Goal: Transaction & Acquisition: Download file/media

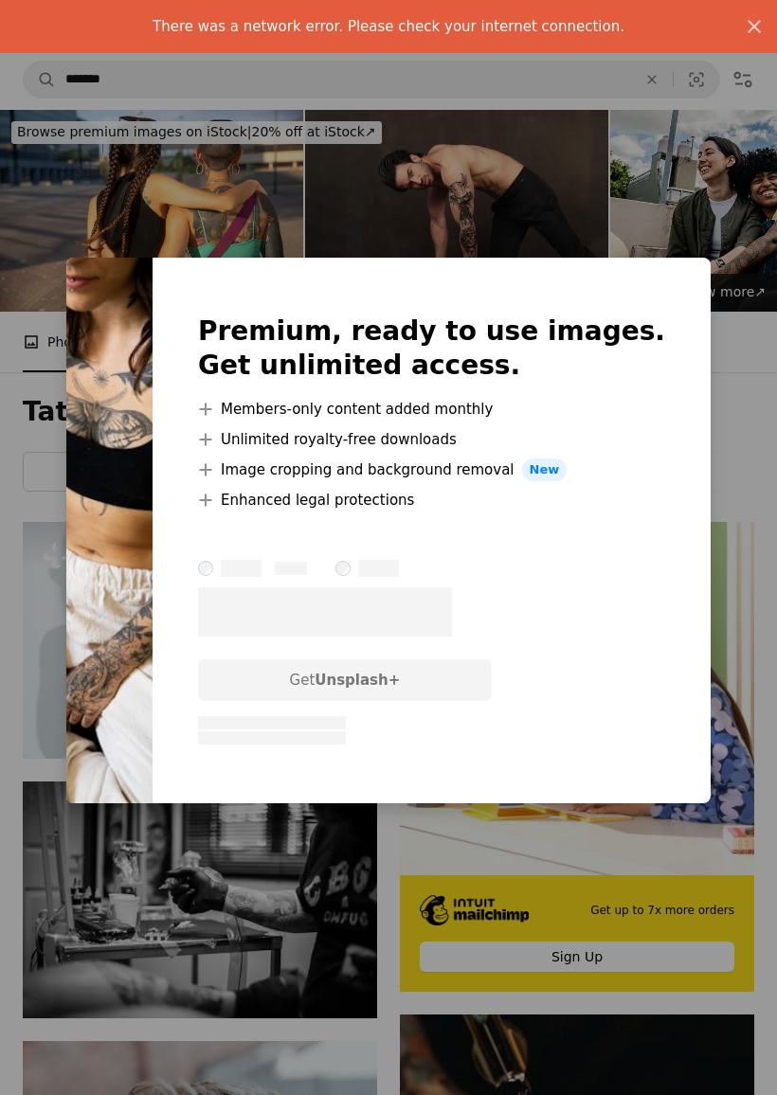
scroll to position [1289, 0]
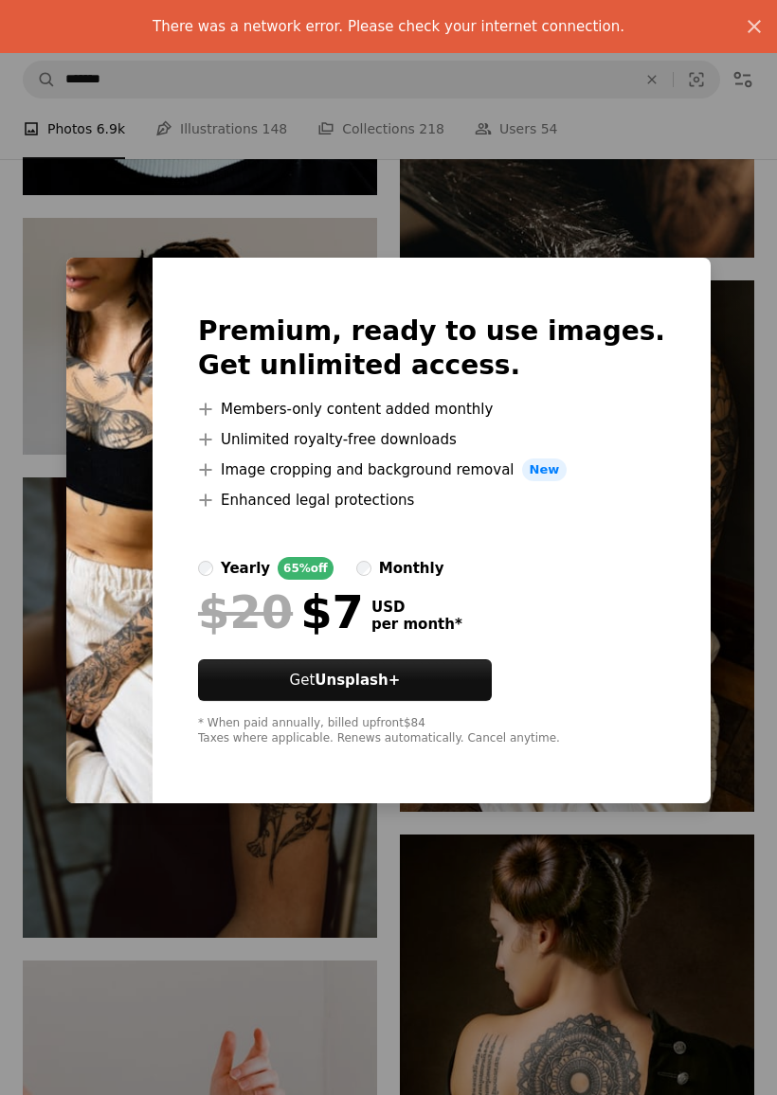
click at [684, 834] on div "An X shape There was a network error. Please check your internet connection. An…" at bounding box center [388, 547] width 777 height 1095
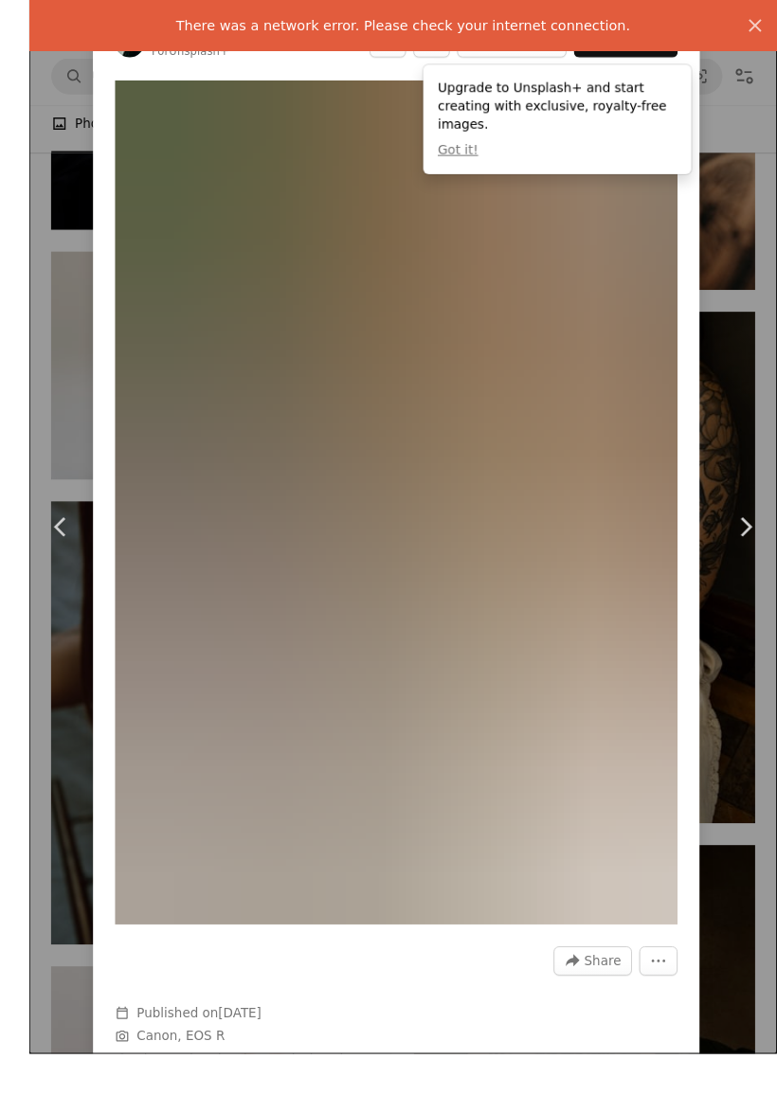
scroll to position [1275, 0]
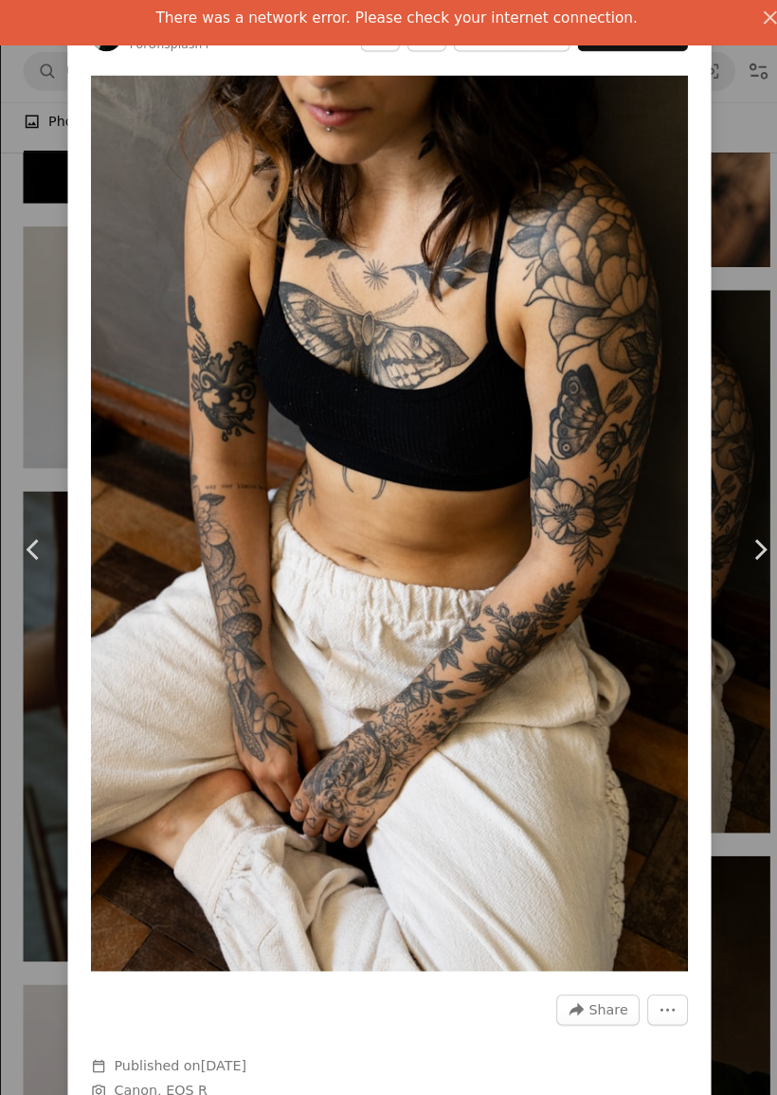
click at [717, 154] on div "An X shape Chevron left Chevron right There was a network error. Please check y…" at bounding box center [388, 547] width 777 height 1095
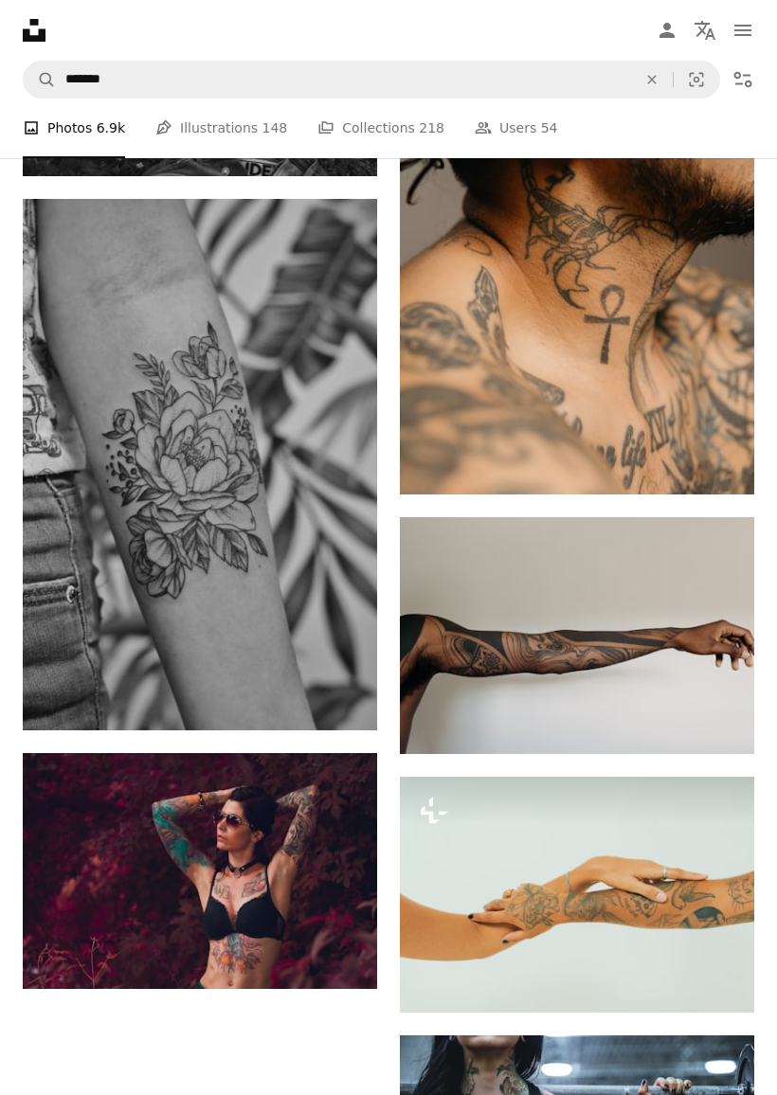
scroll to position [3512, 0]
click at [719, 726] on icon "Download" at bounding box center [717, 719] width 12 height 13
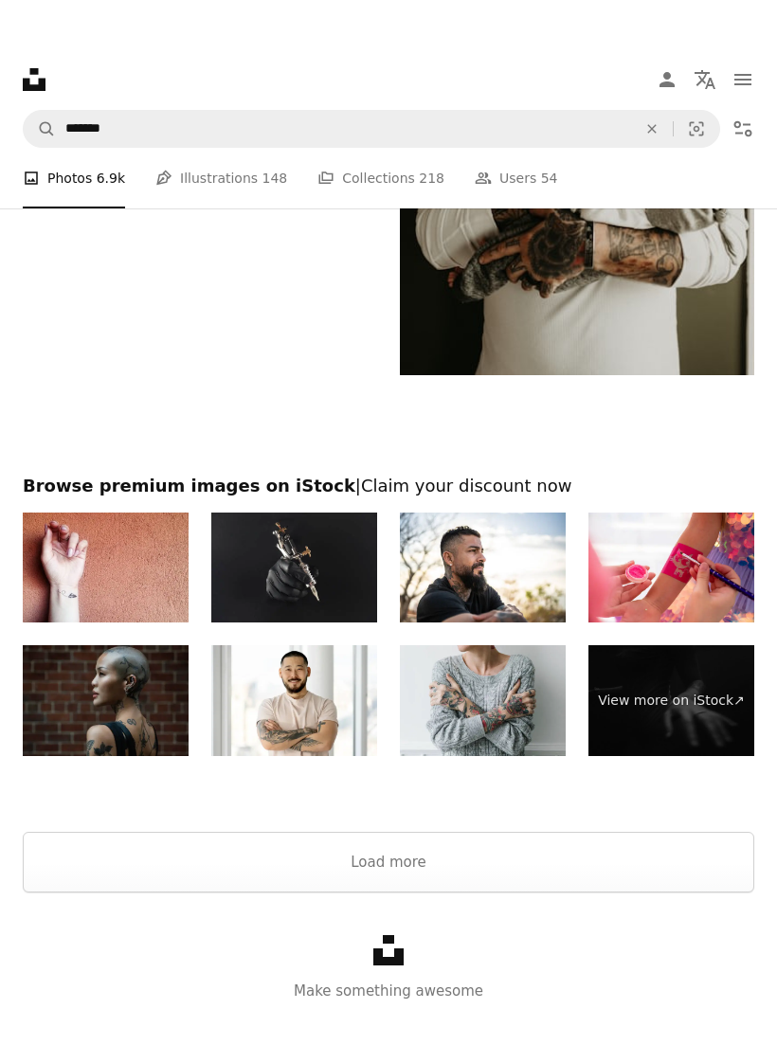
scroll to position [5052, 0]
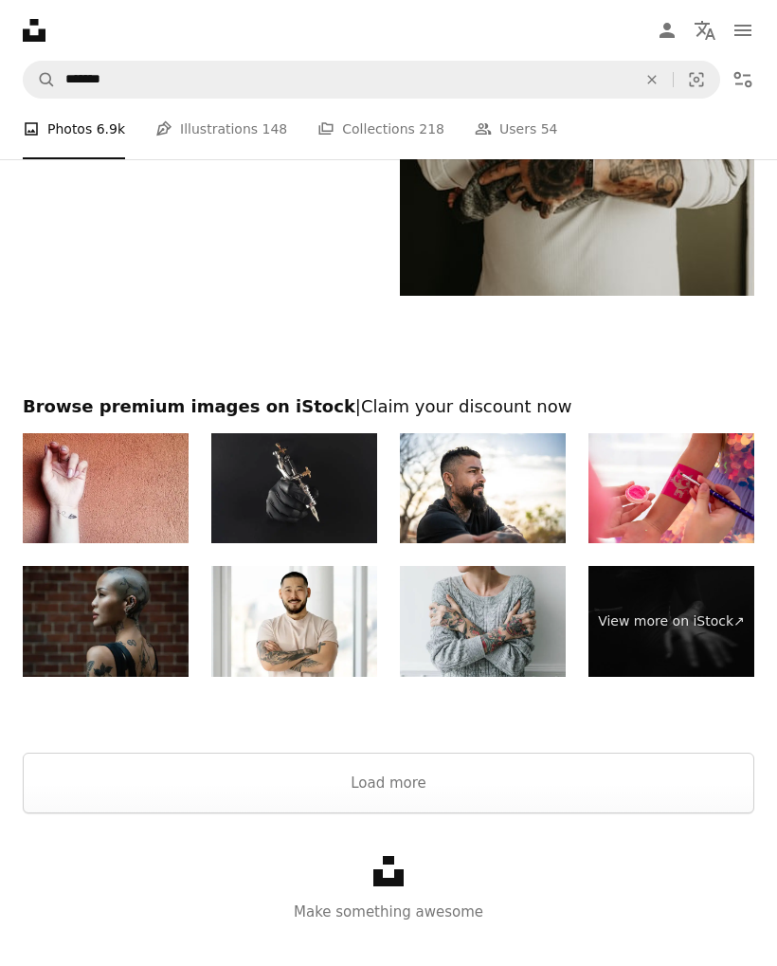
click at [574, 804] on button "Load more" at bounding box center [389, 782] width 732 height 61
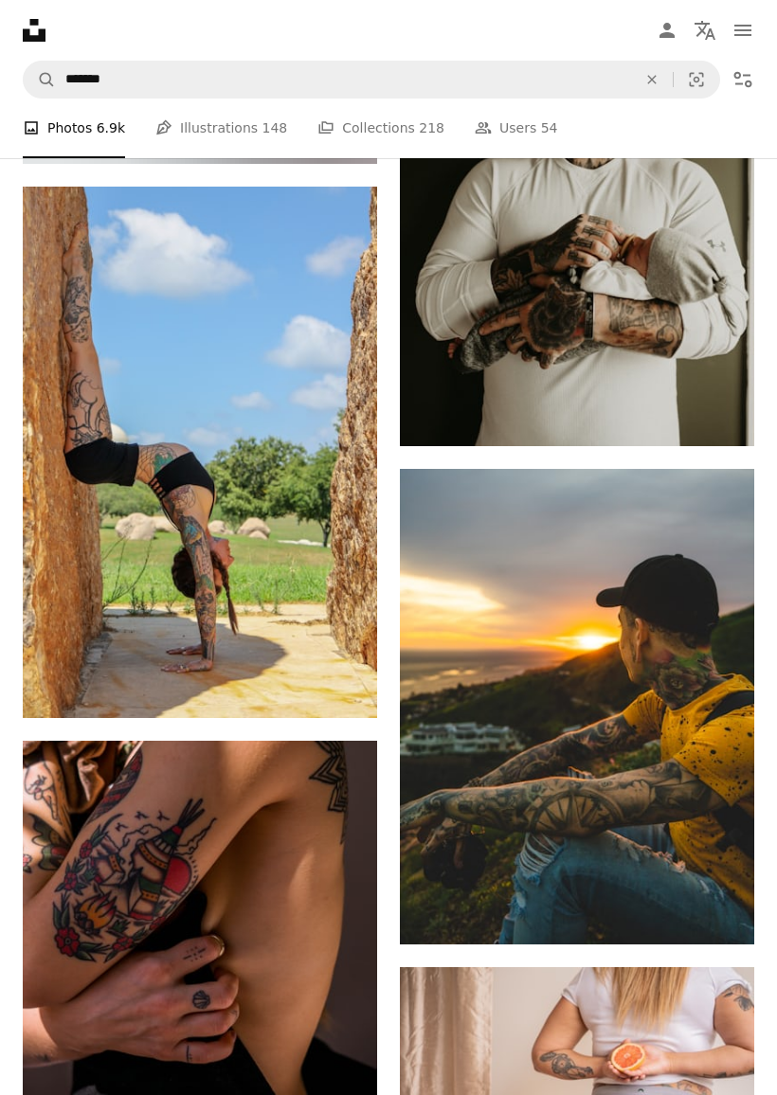
scroll to position [4891, 0]
click at [338, 679] on icon "Download" at bounding box center [340, 683] width 12 height 13
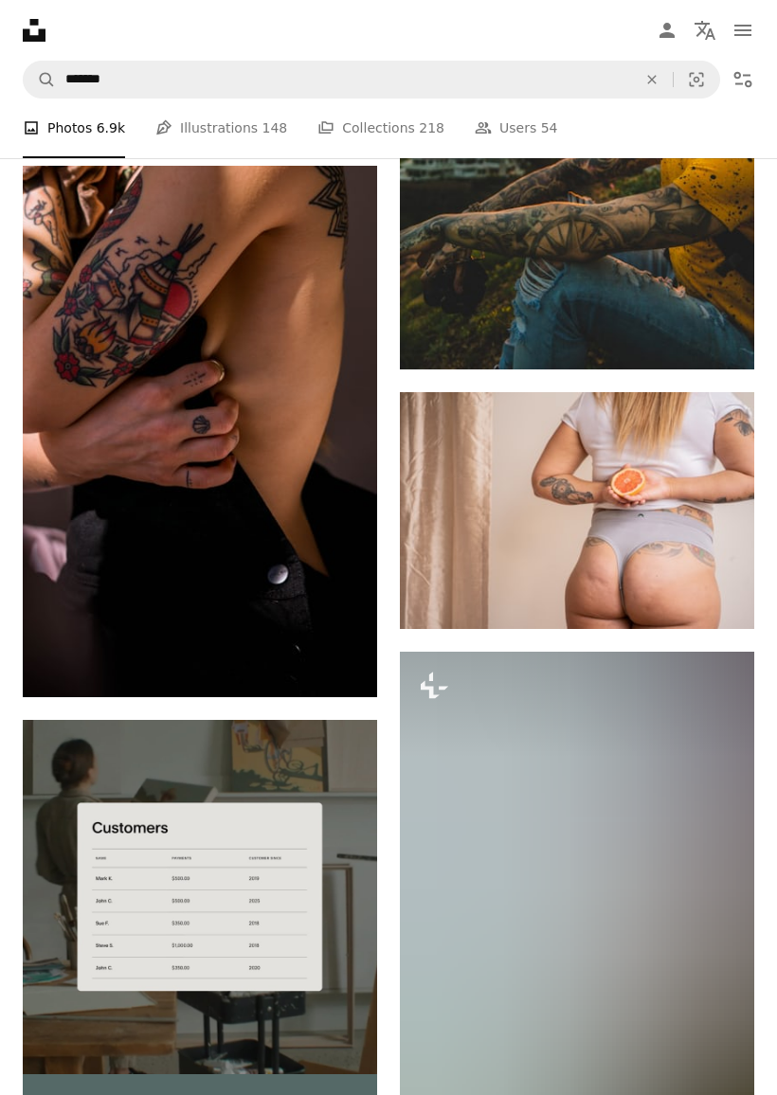
scroll to position [5467, 0]
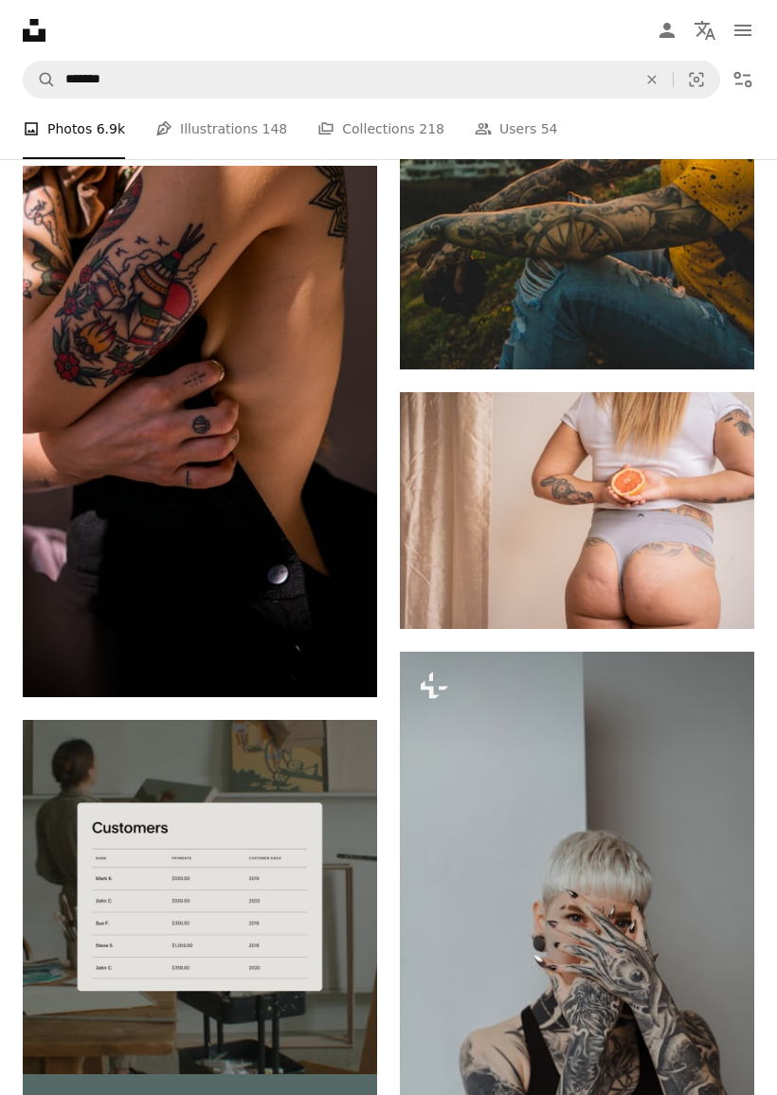
click at [333, 656] on icon "Arrow pointing down" at bounding box center [339, 662] width 15 height 23
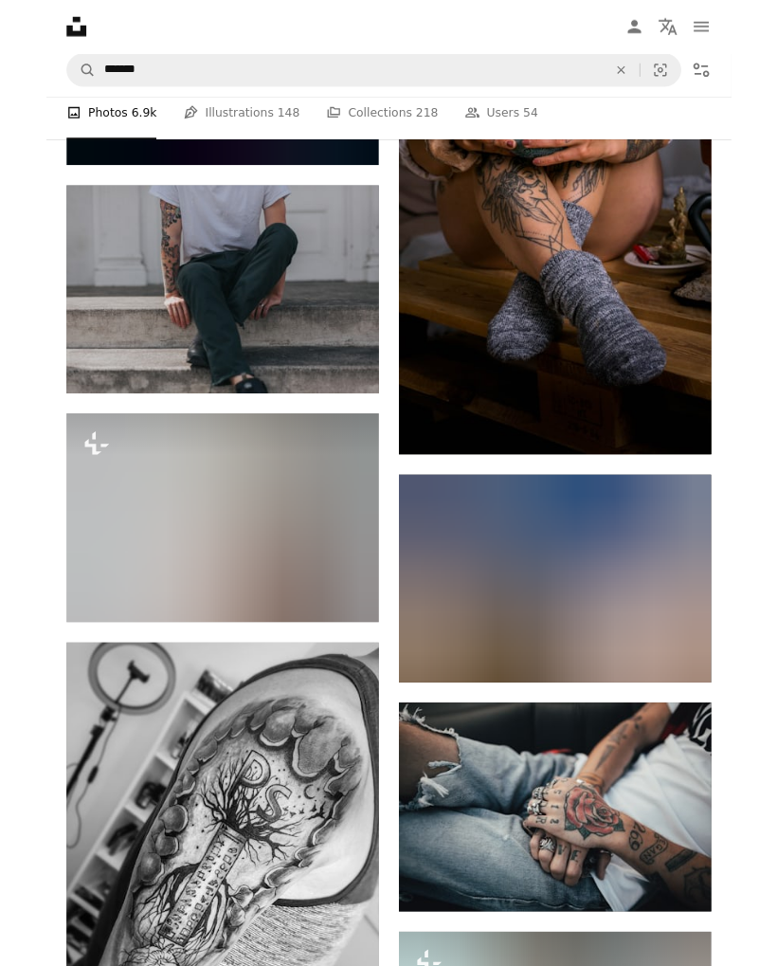
scroll to position [7199, 0]
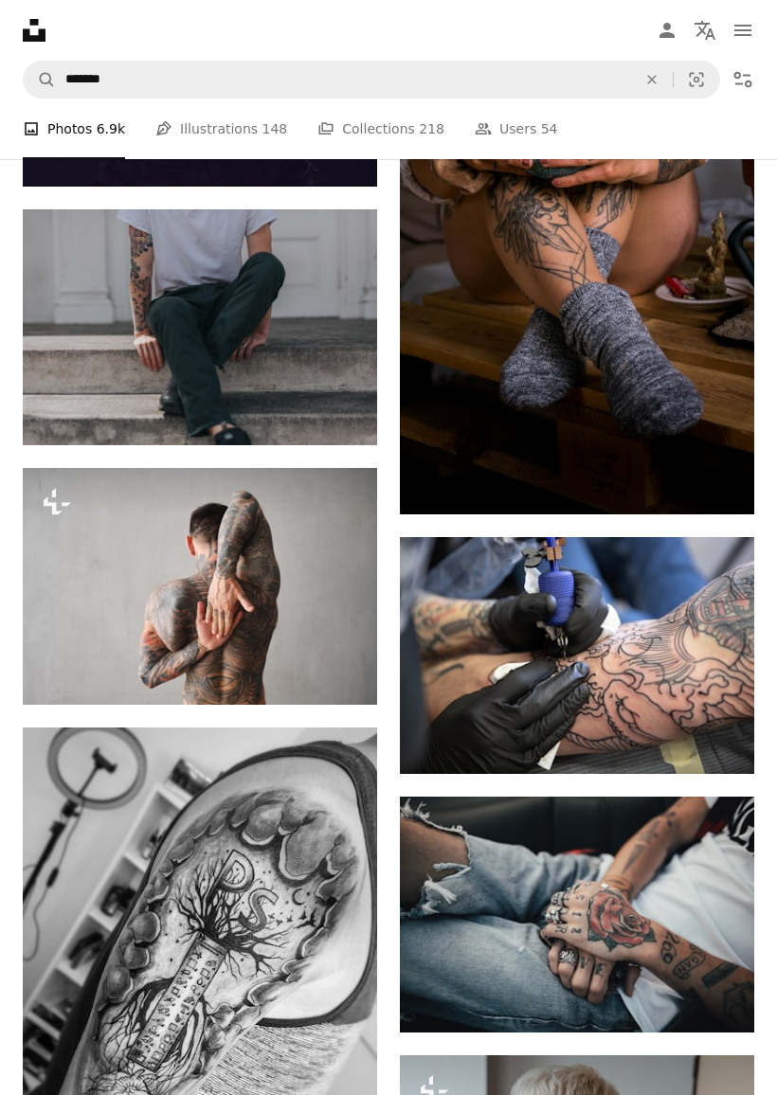
click at [728, 743] on link "Arrow pointing down" at bounding box center [716, 740] width 38 height 30
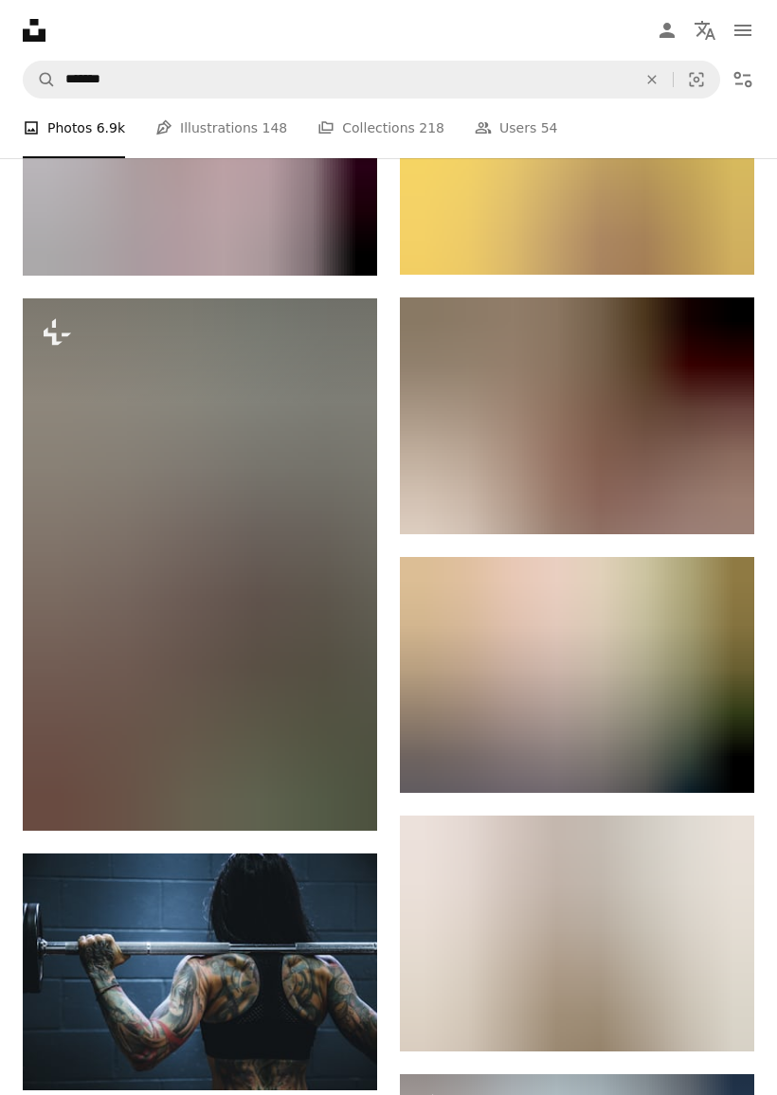
scroll to position [8477, 0]
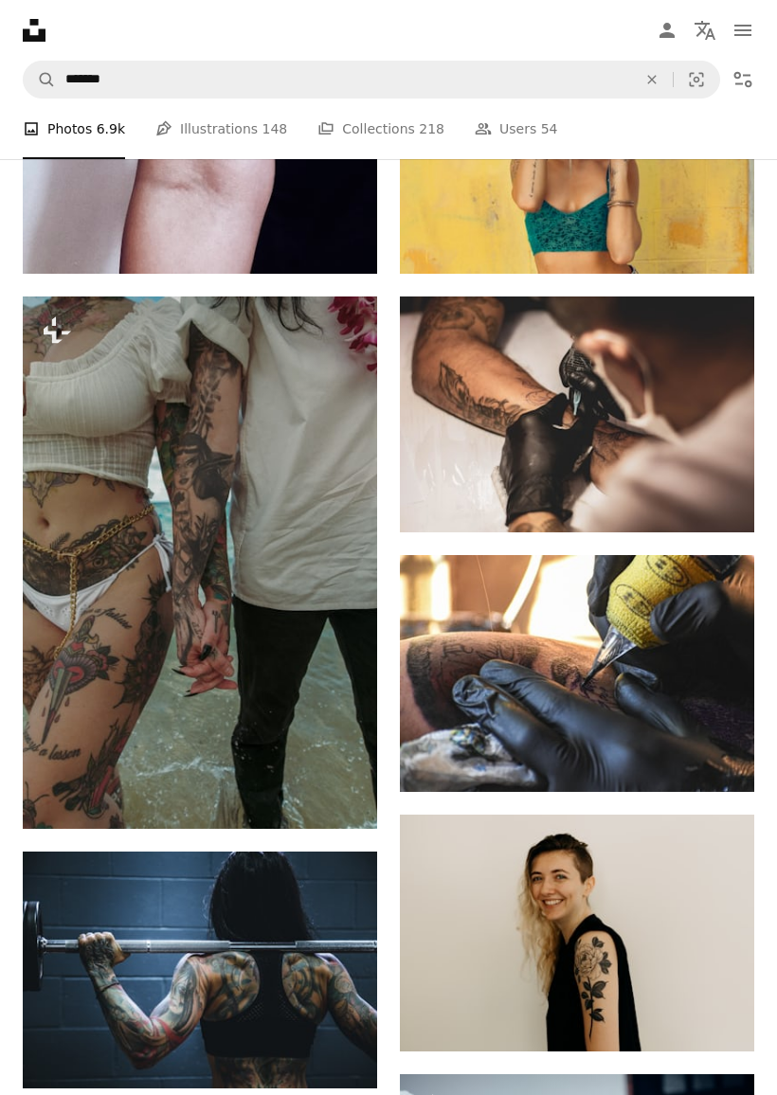
click at [707, 495] on link "Arrow pointing down" at bounding box center [716, 498] width 38 height 30
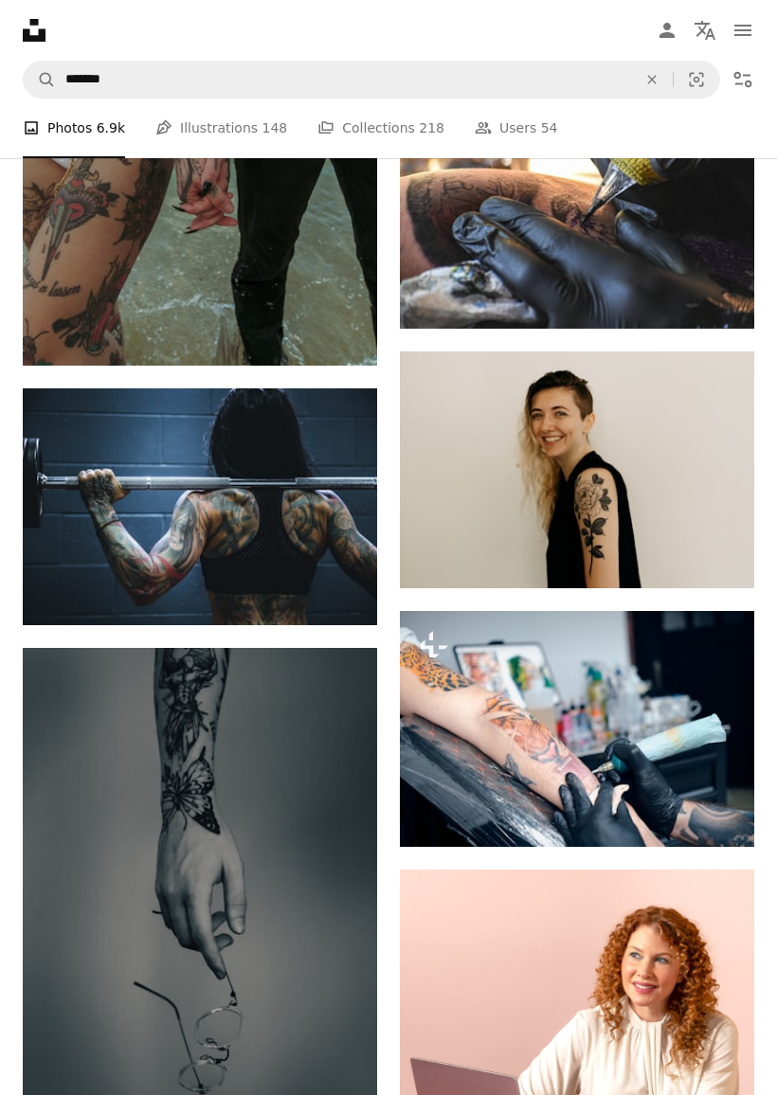
scroll to position [8940, 0]
click at [344, 595] on icon "Arrow pointing down" at bounding box center [339, 590] width 15 height 23
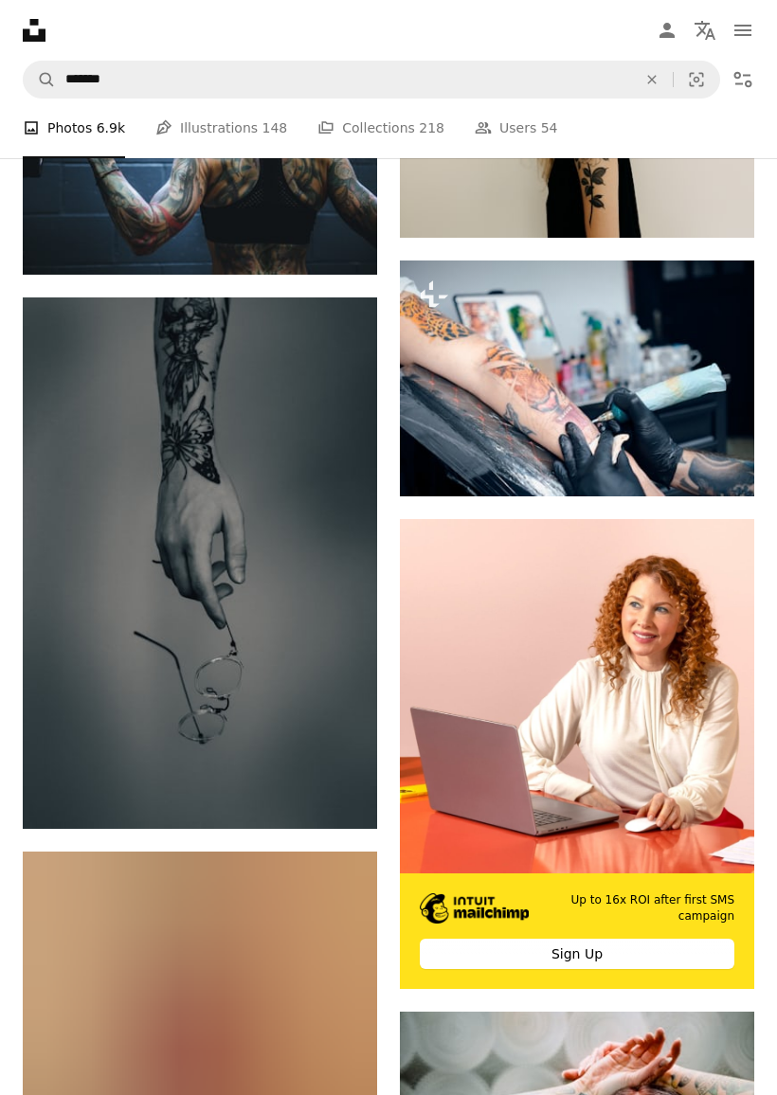
scroll to position [9291, 0]
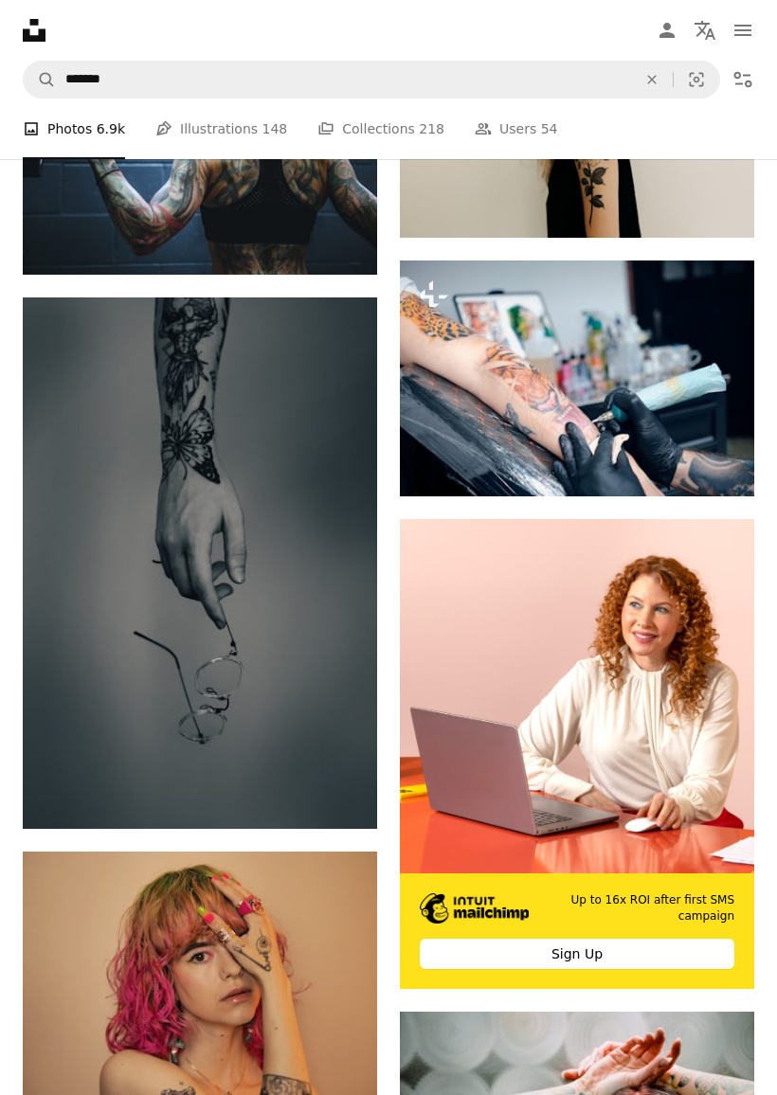
click at [342, 801] on icon "Download" at bounding box center [340, 793] width 12 height 13
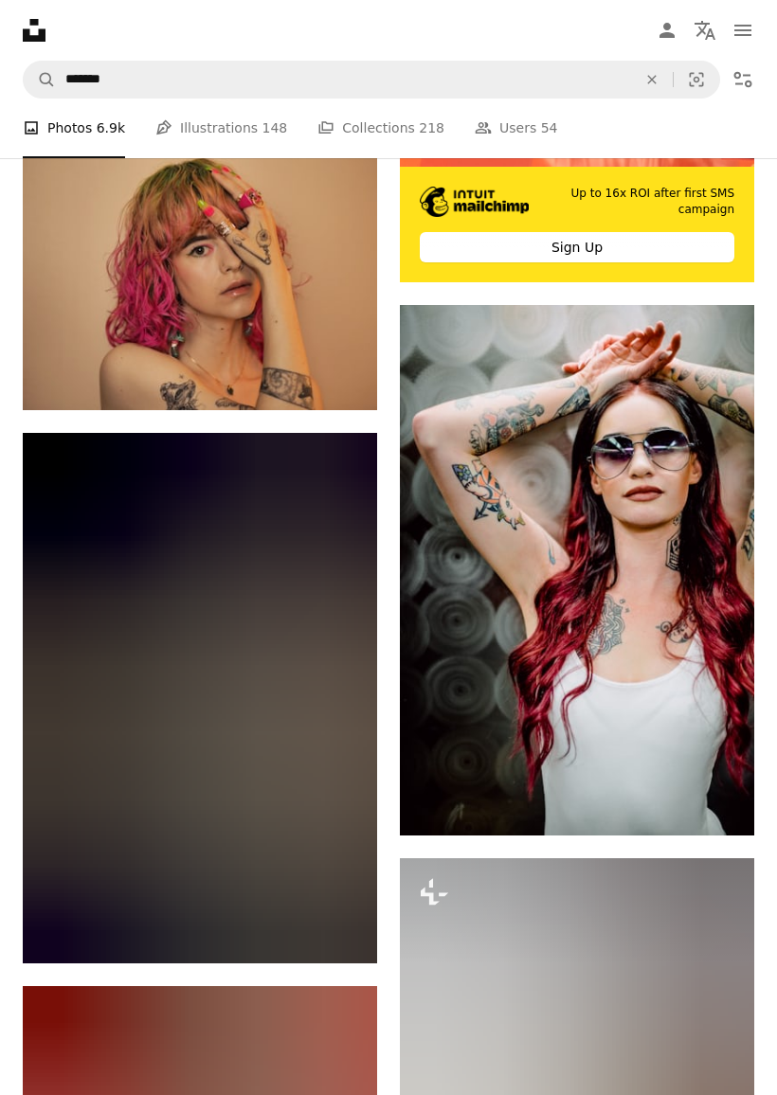
scroll to position [9998, 0]
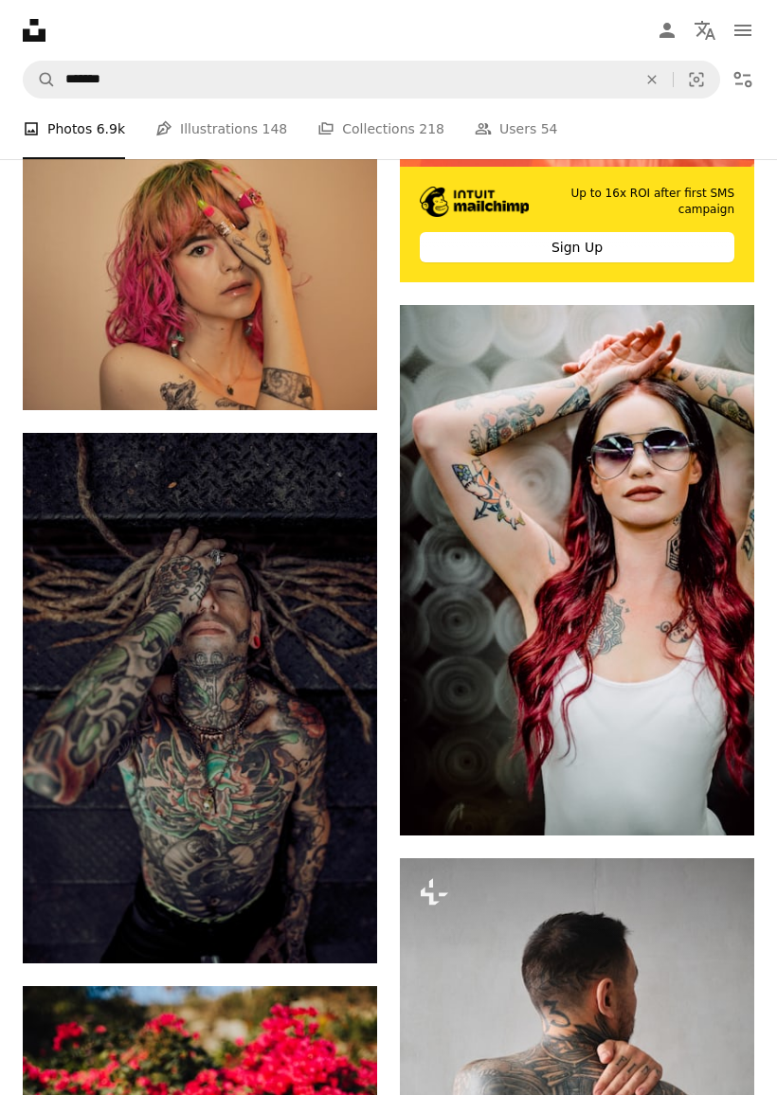
click at [339, 930] on icon "Arrow pointing down" at bounding box center [339, 928] width 15 height 23
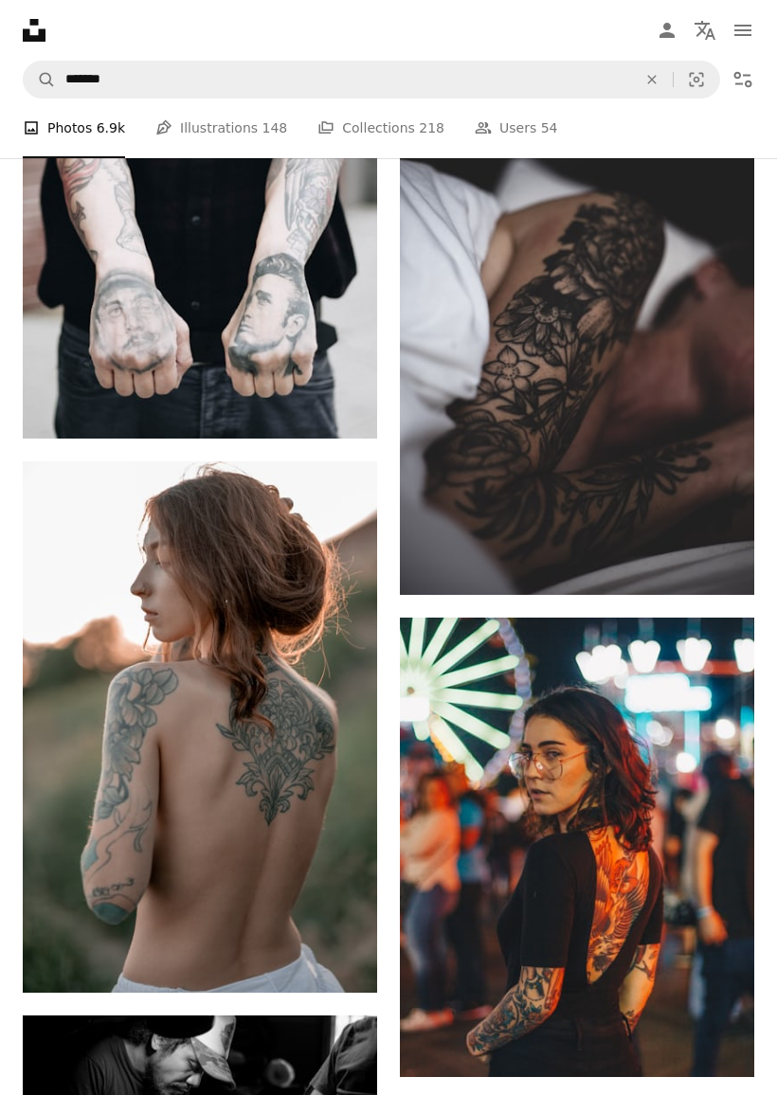
scroll to position [12449, 0]
click at [336, 951] on icon "Download" at bounding box center [340, 957] width 12 height 13
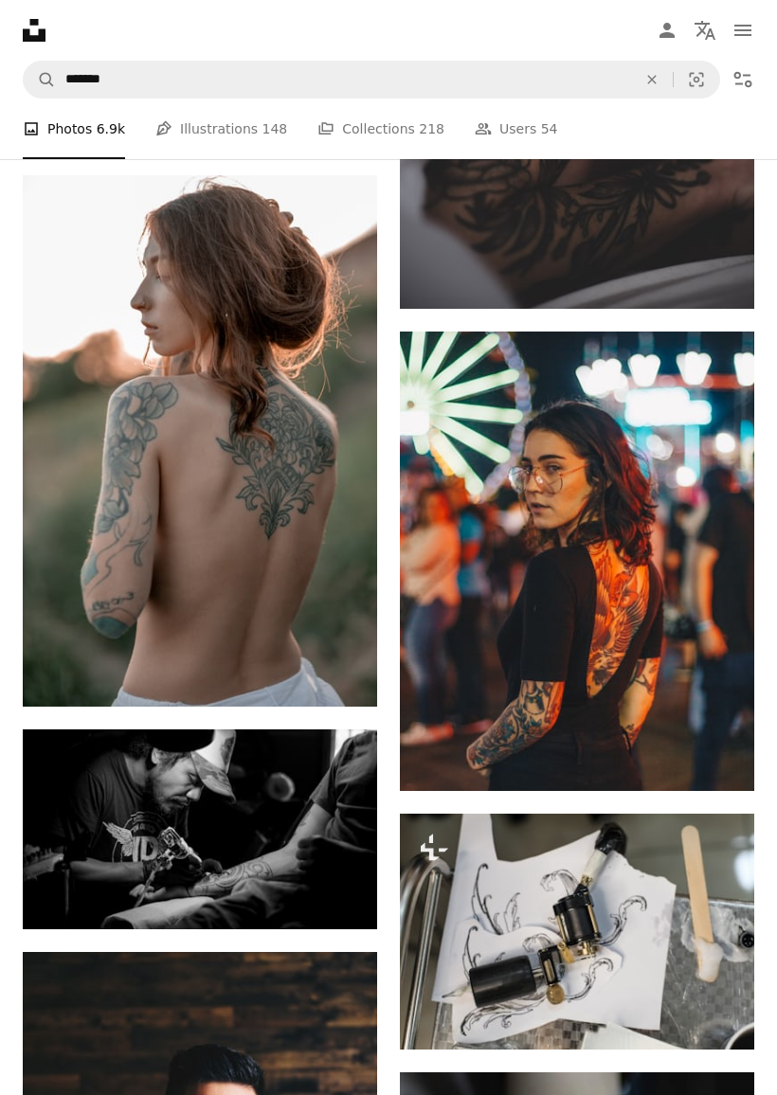
click at [335, 888] on icon "Download" at bounding box center [340, 894] width 12 height 13
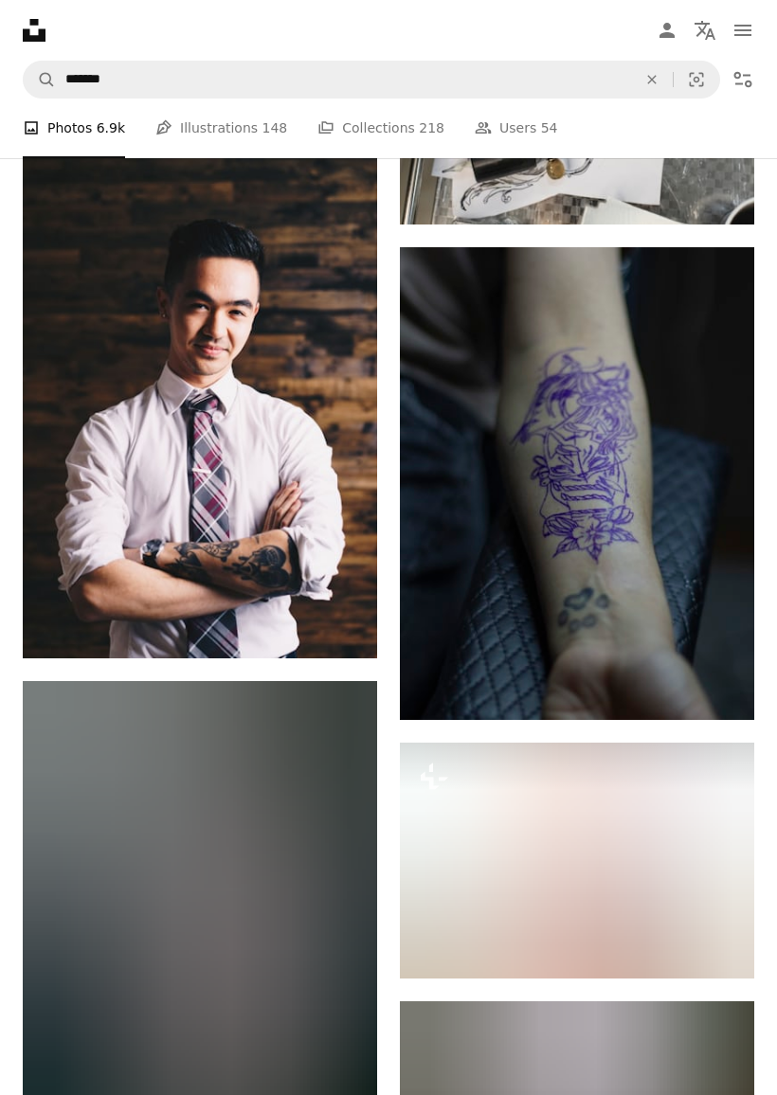
scroll to position [13561, 0]
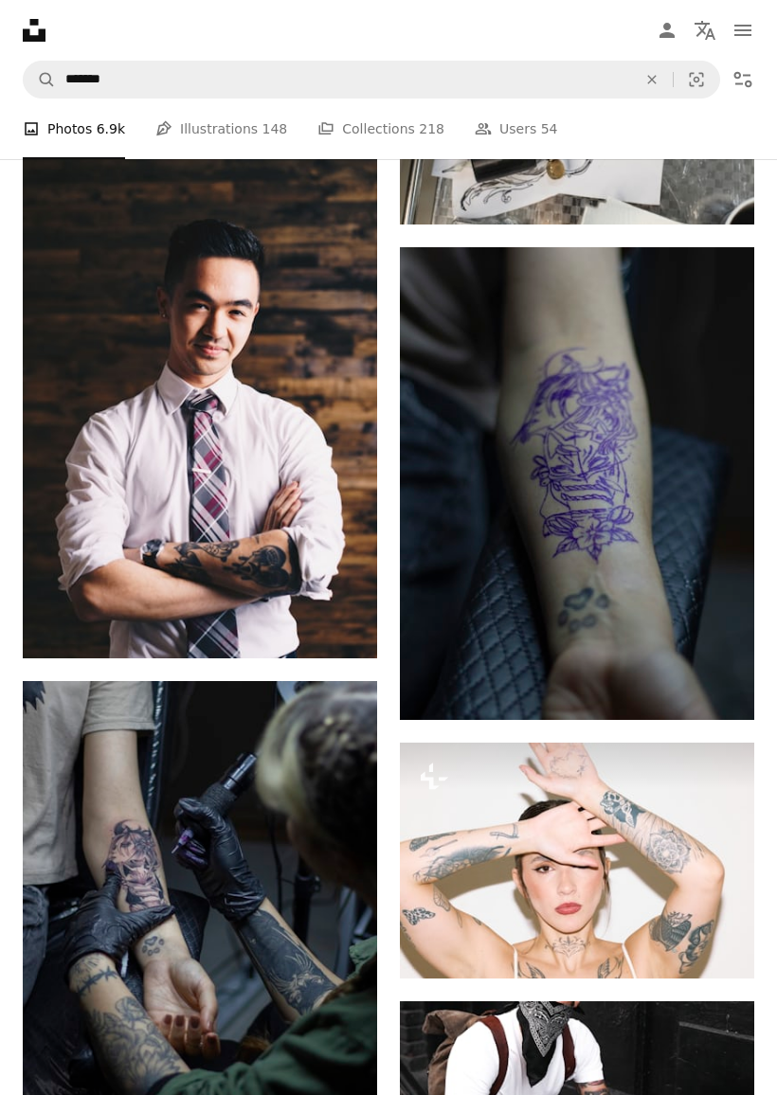
click at [715, 692] on icon "Download" at bounding box center [717, 684] width 12 height 13
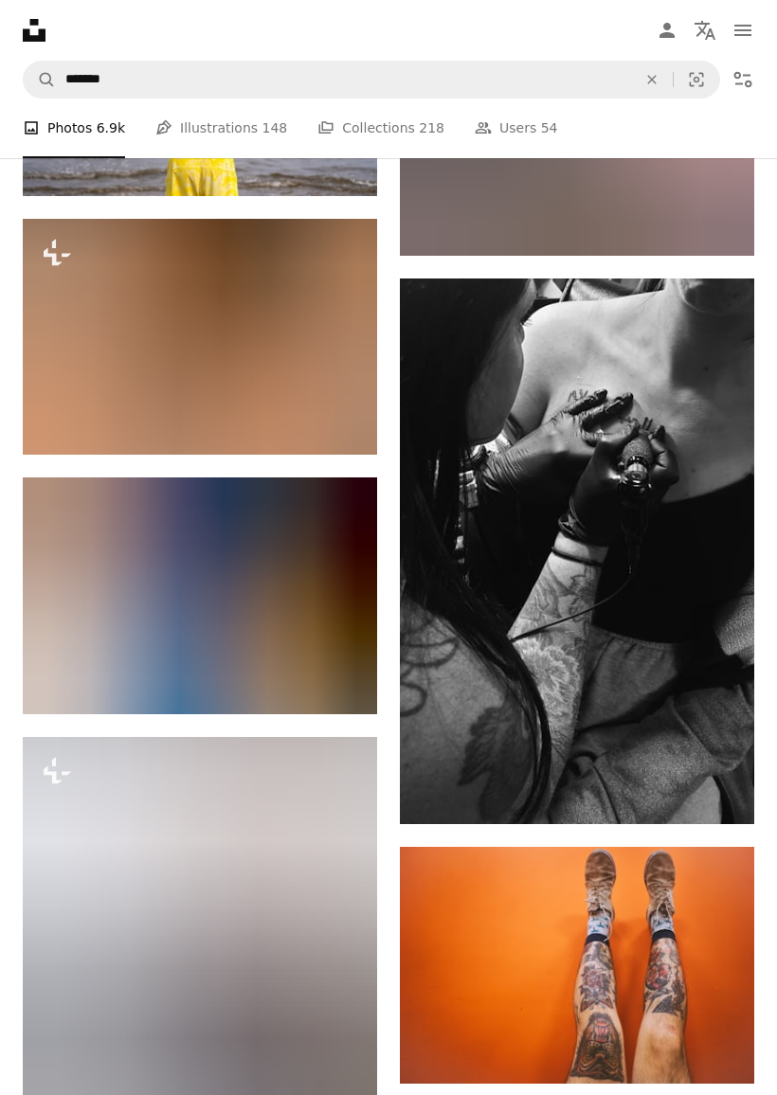
scroll to position [17854, 0]
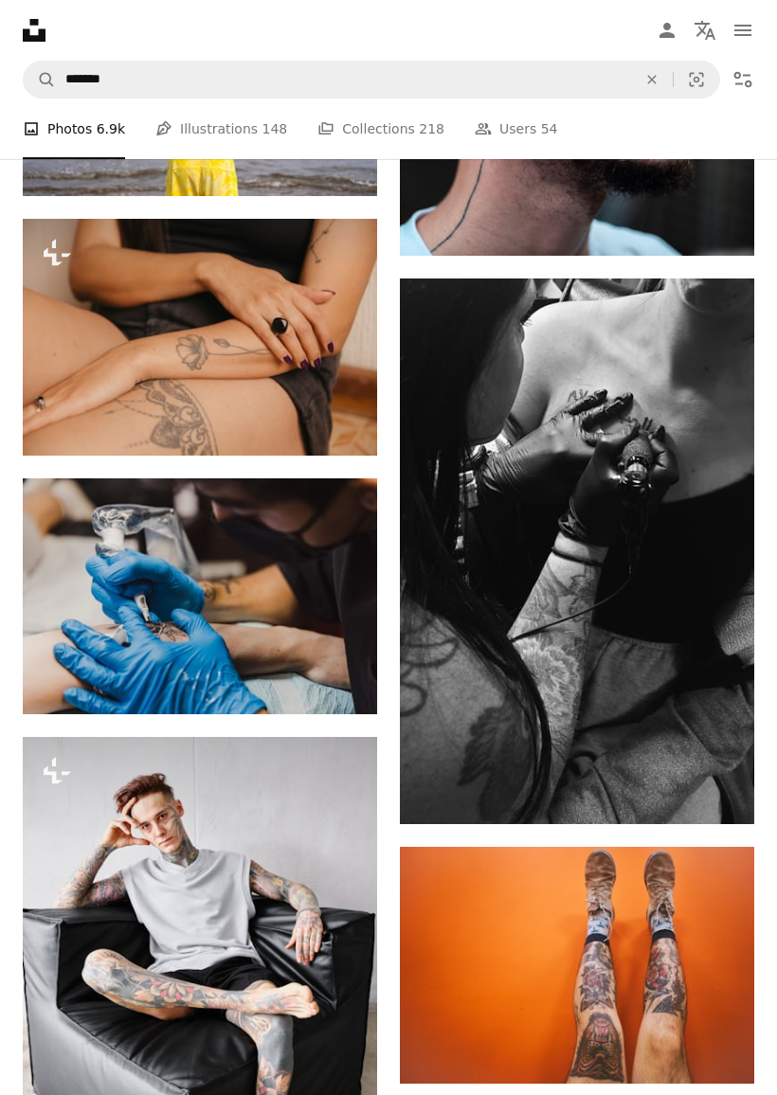
click at [713, 799] on icon "Arrow pointing down" at bounding box center [716, 789] width 15 height 23
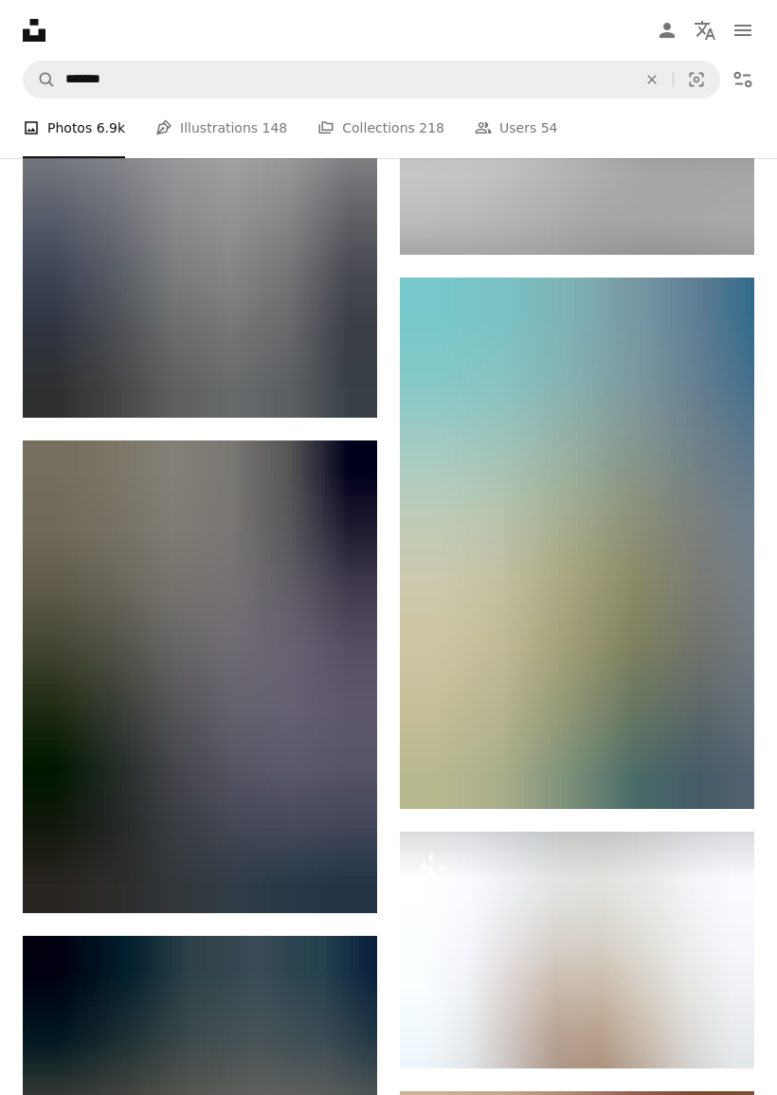
scroll to position [19201, 0]
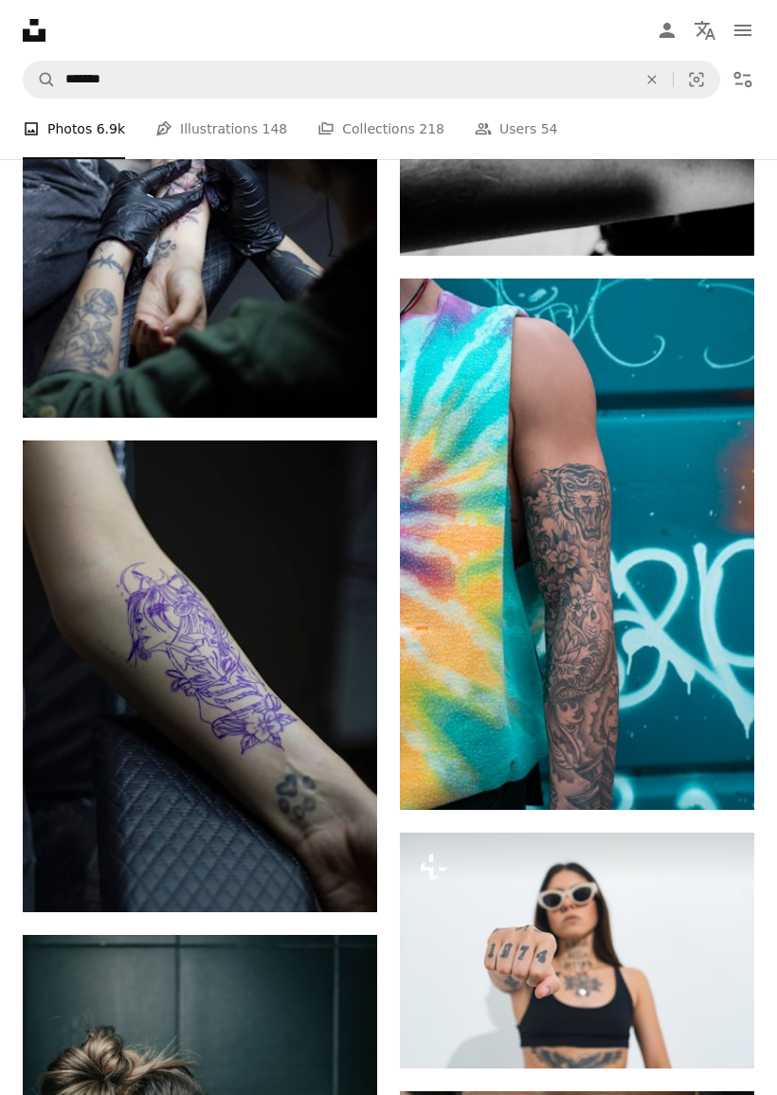
click at [719, 781] on link "Arrow pointing down" at bounding box center [716, 776] width 38 height 30
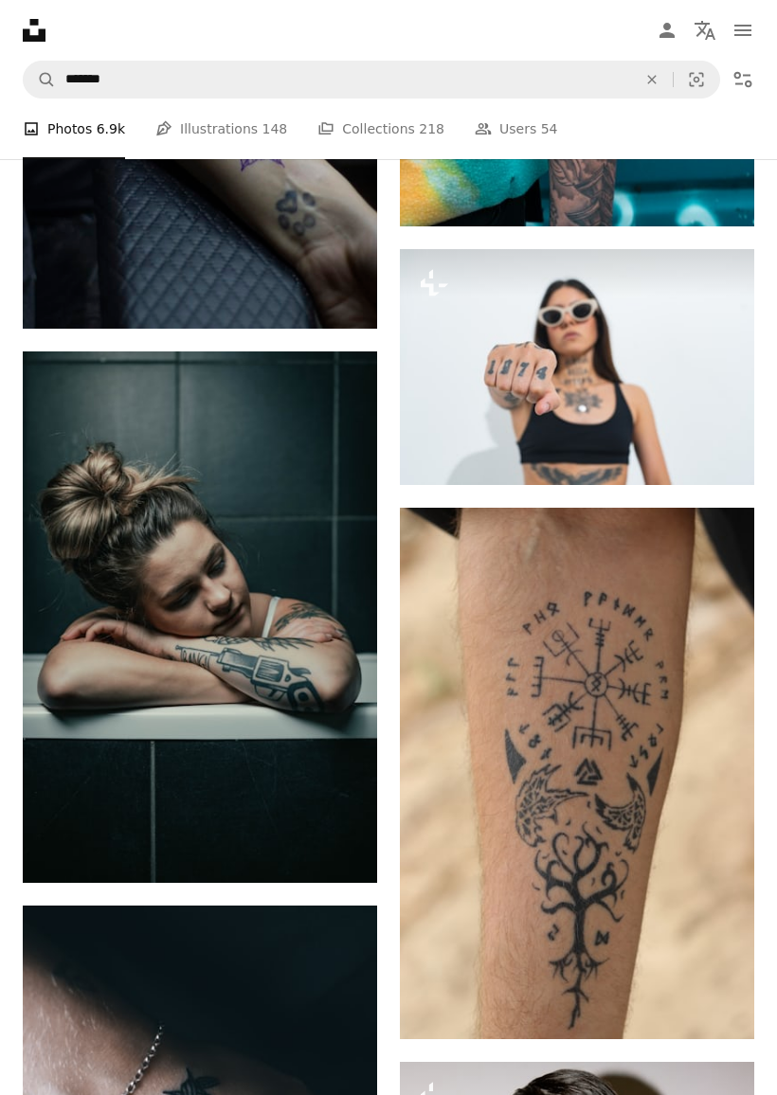
scroll to position [19782, 0]
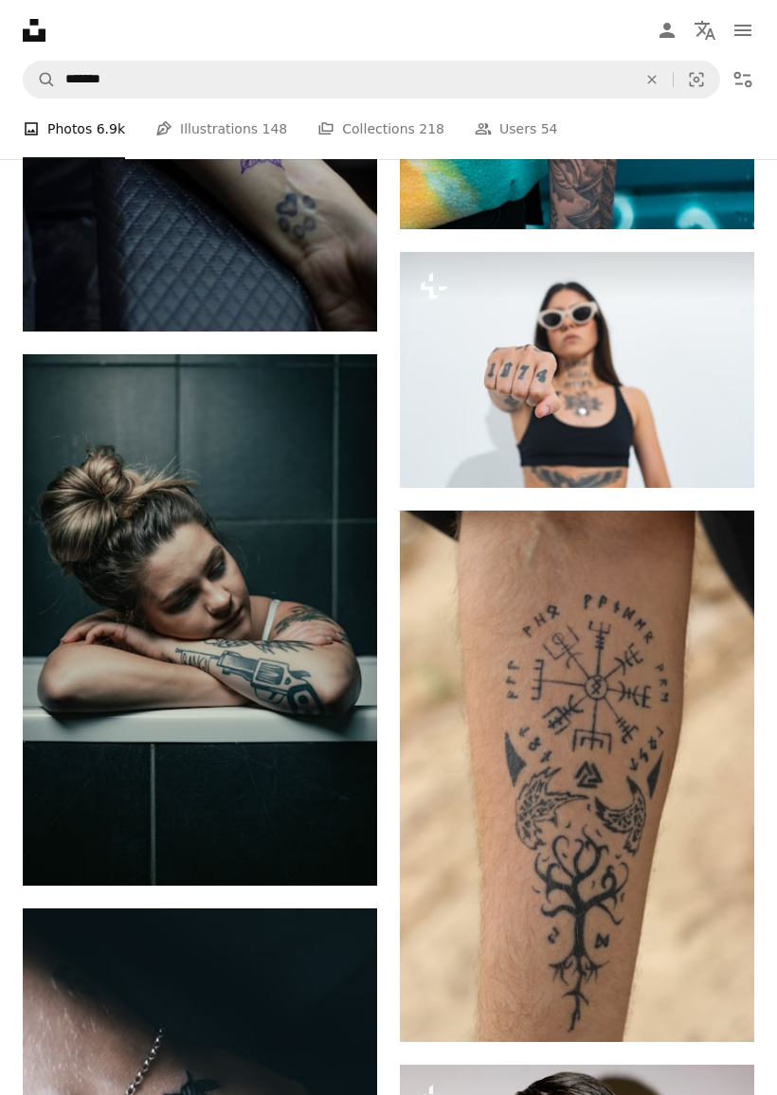
click at [337, 840] on icon "Arrow pointing down" at bounding box center [339, 851] width 15 height 23
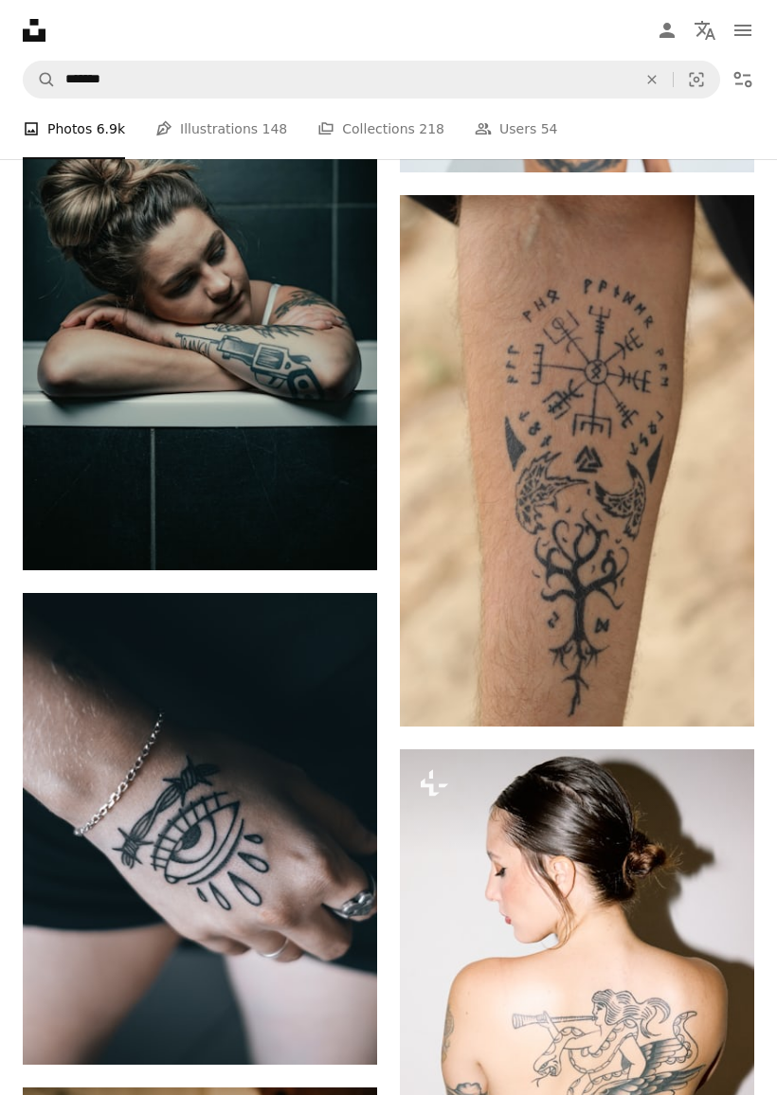
click at [337, 1019] on icon "Arrow pointing down" at bounding box center [339, 1030] width 15 height 23
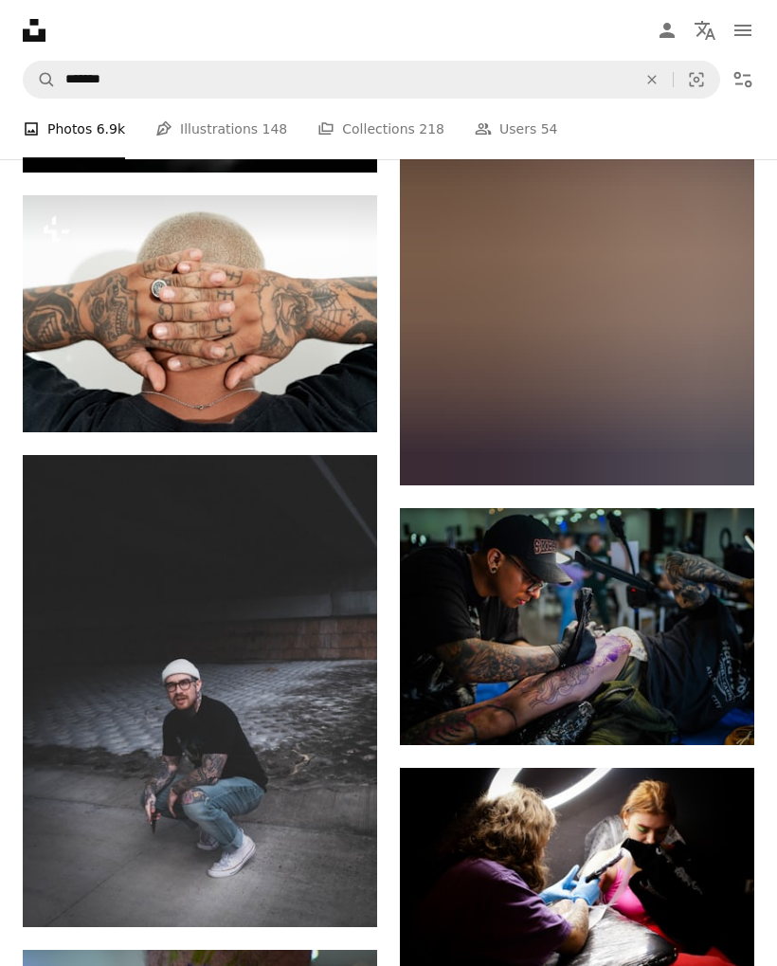
scroll to position [23599, 0]
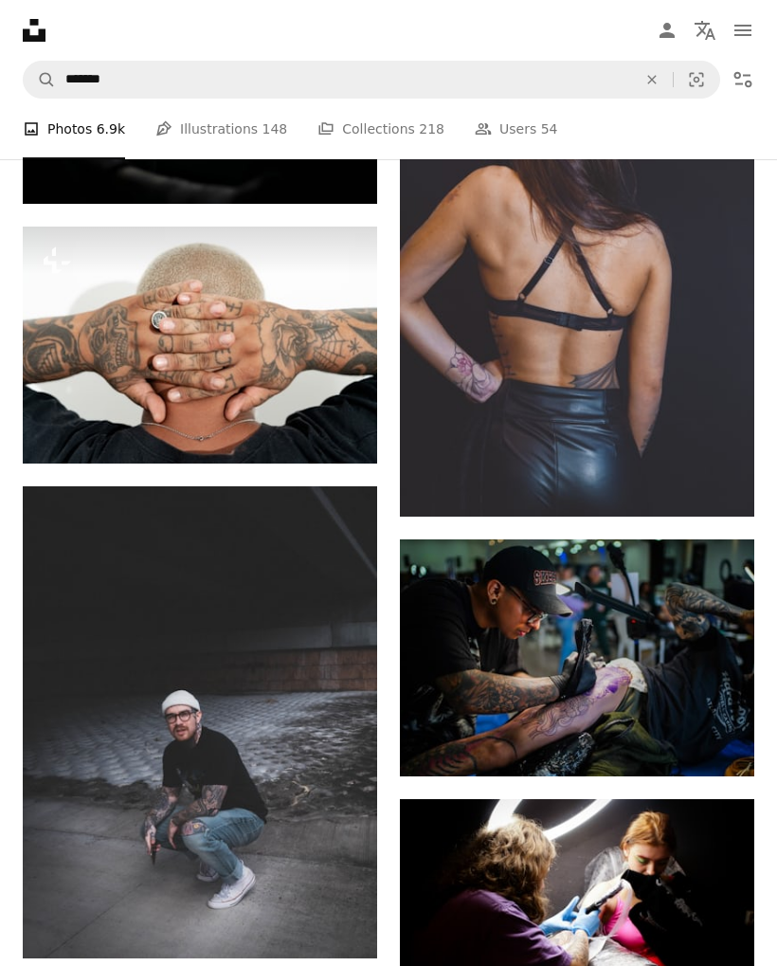
click at [707, 727] on link "Arrow pointing down" at bounding box center [716, 742] width 38 height 30
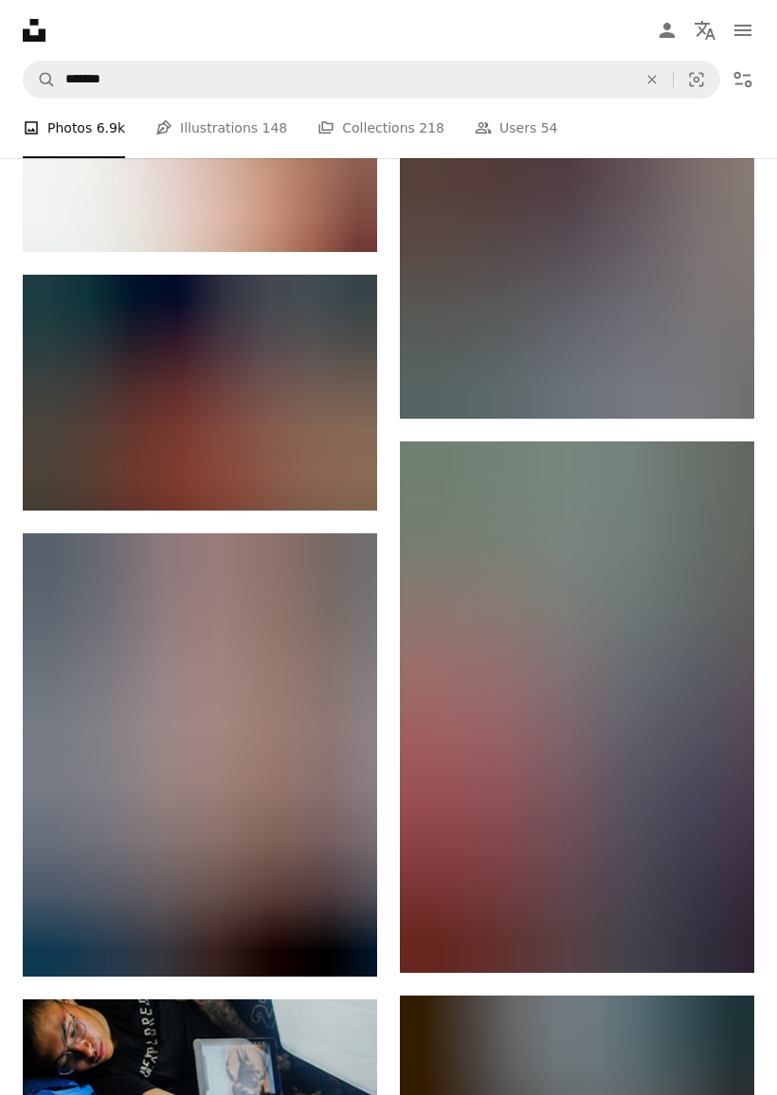
scroll to position [25586, 0]
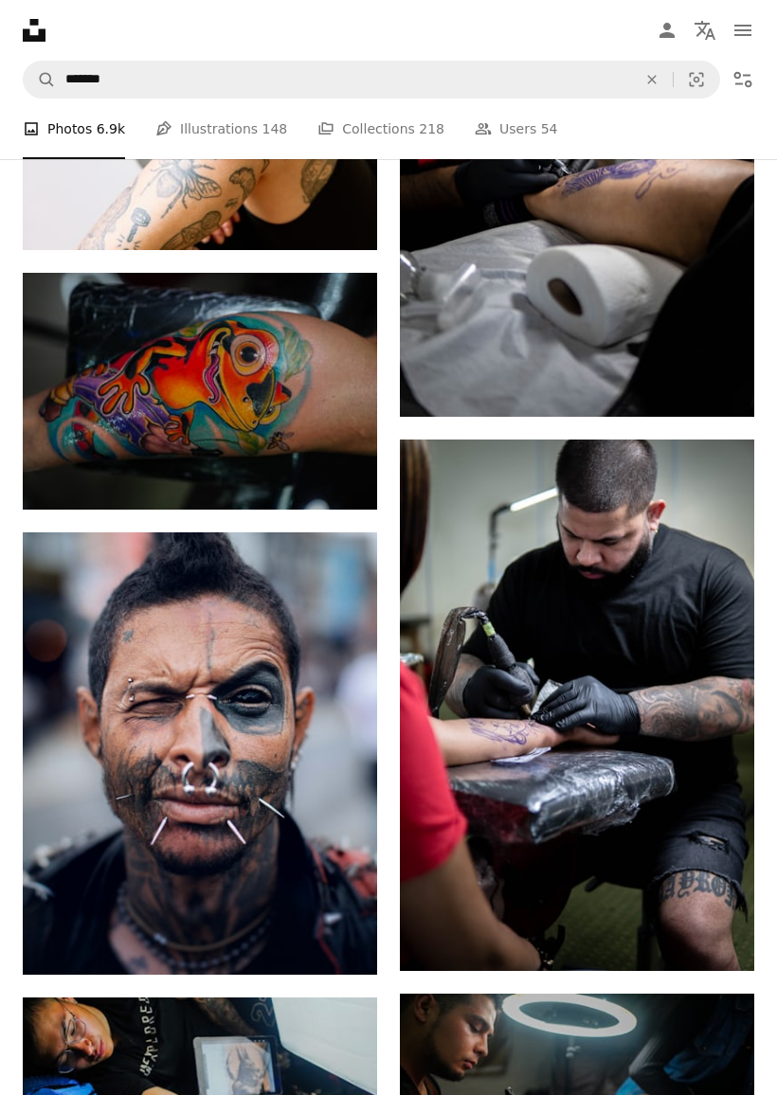
click at [716, 930] on icon "Download" at bounding box center [717, 936] width 12 height 13
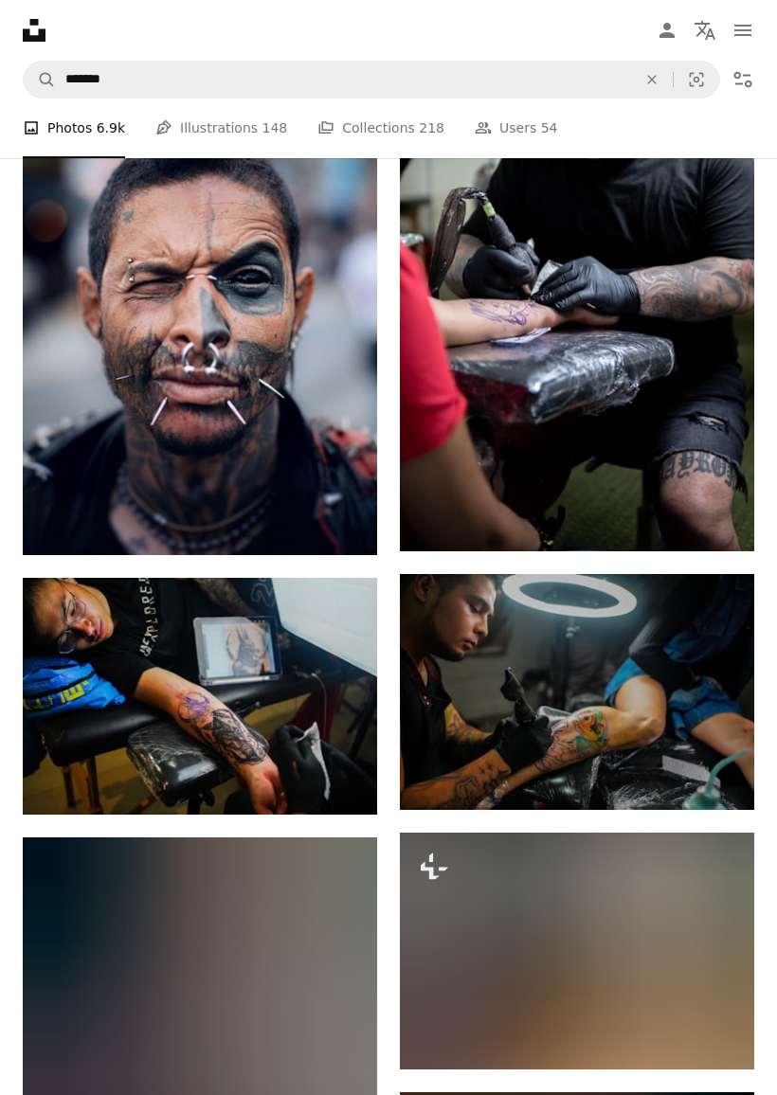
scroll to position [26006, 0]
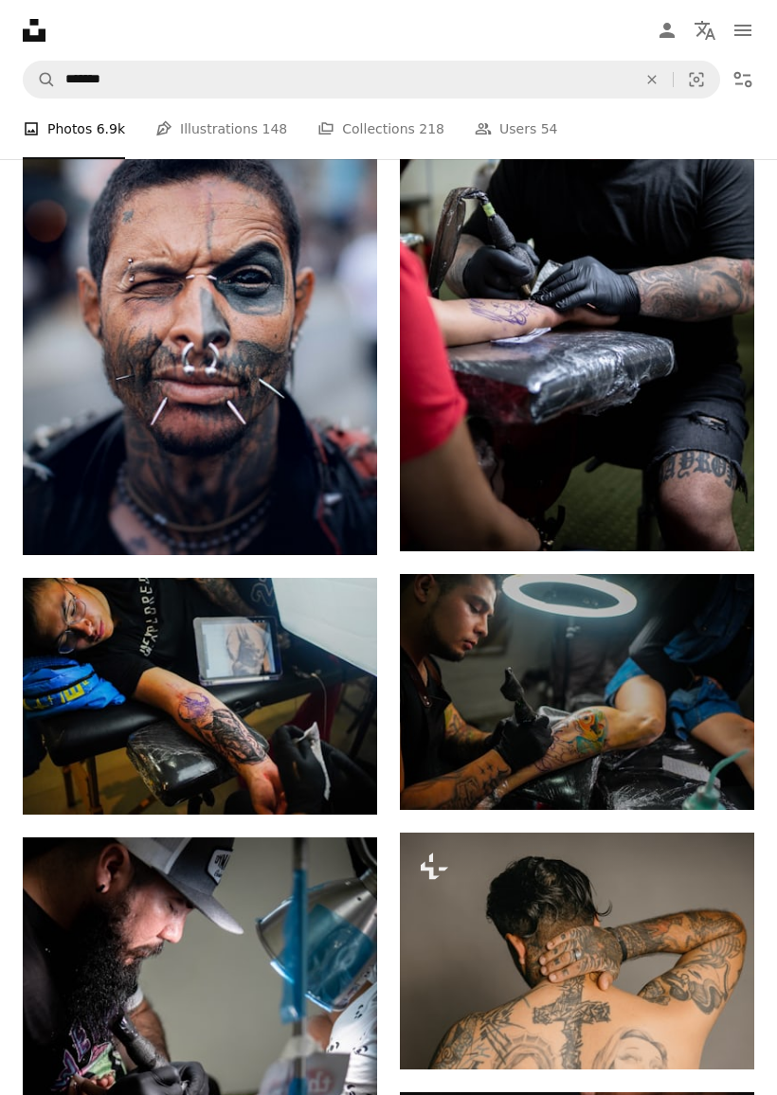
click at [329, 766] on link "Arrow pointing down" at bounding box center [339, 781] width 38 height 30
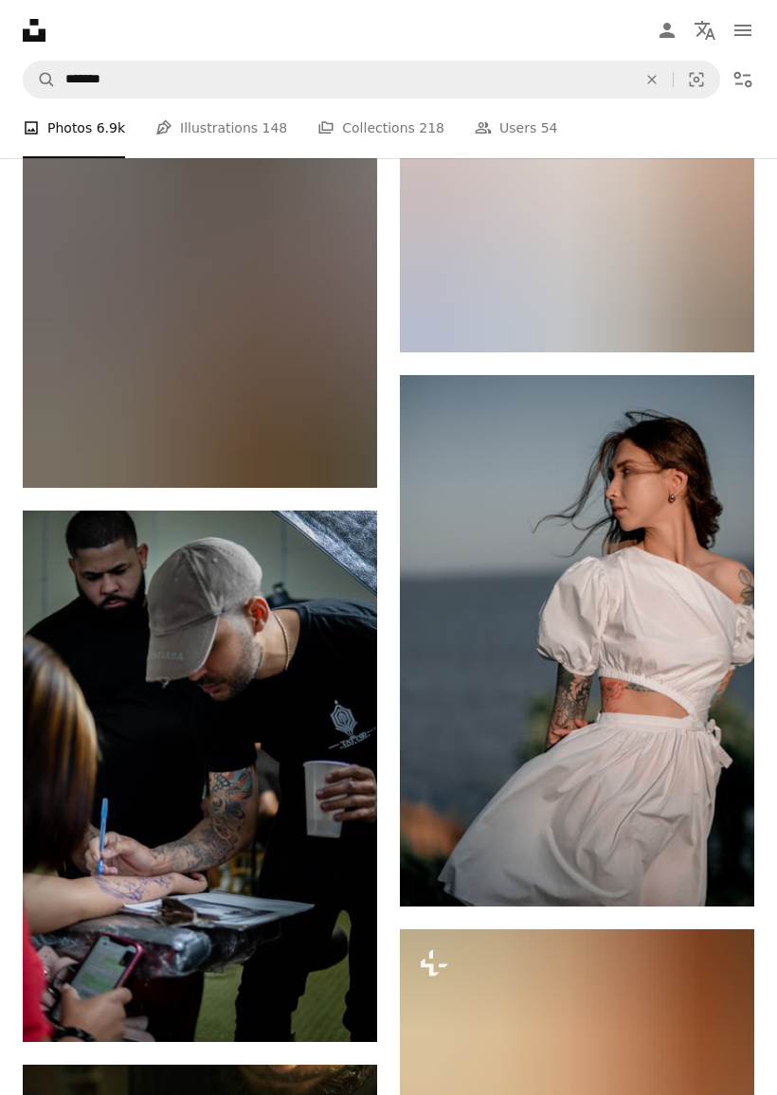
scroll to position [38455, 0]
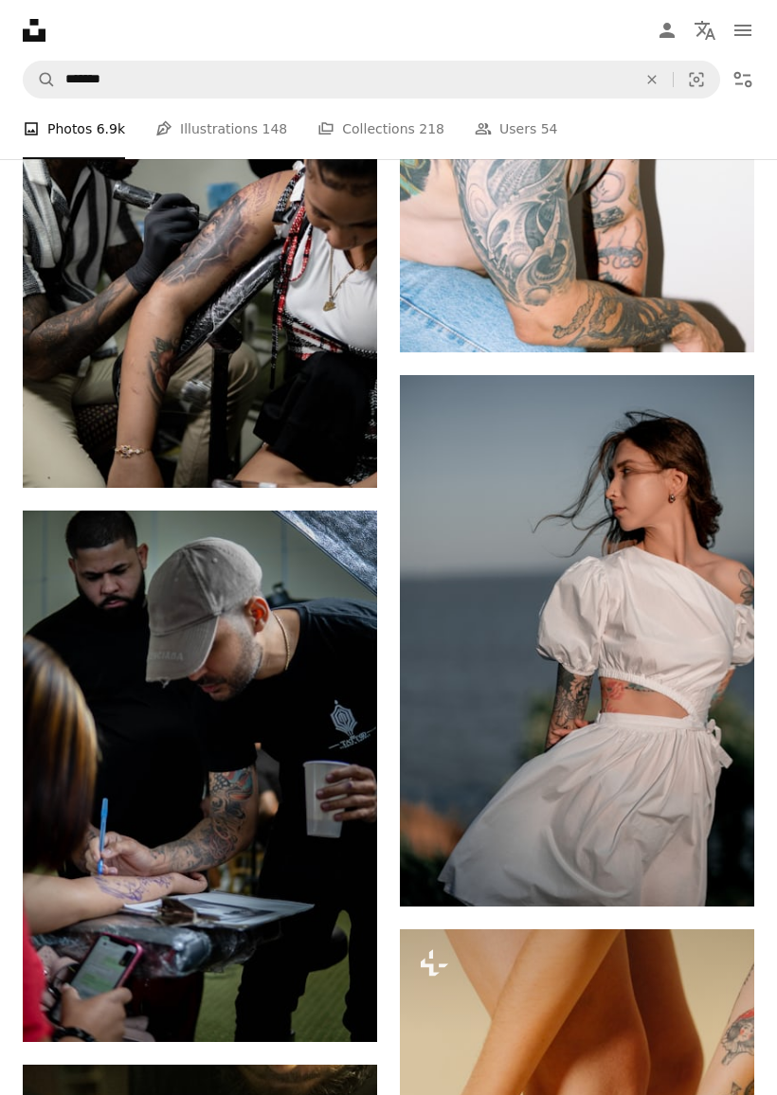
click at [717, 865] on icon "Download" at bounding box center [717, 871] width 12 height 13
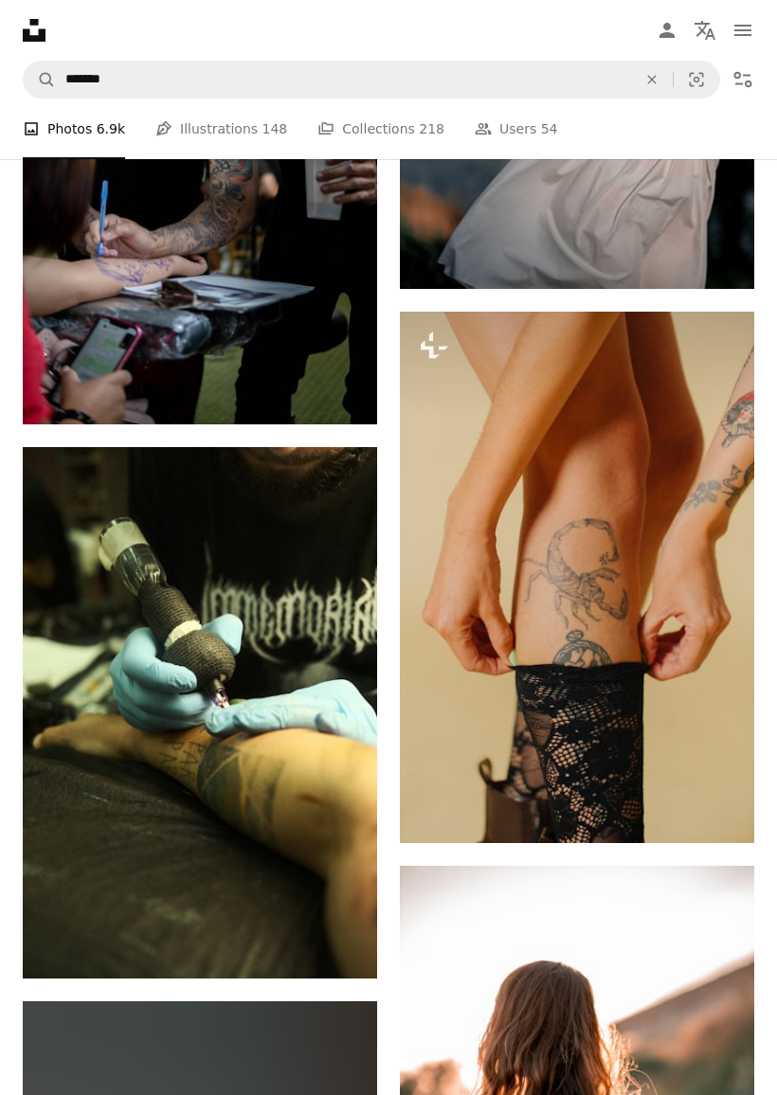
scroll to position [38917, 0]
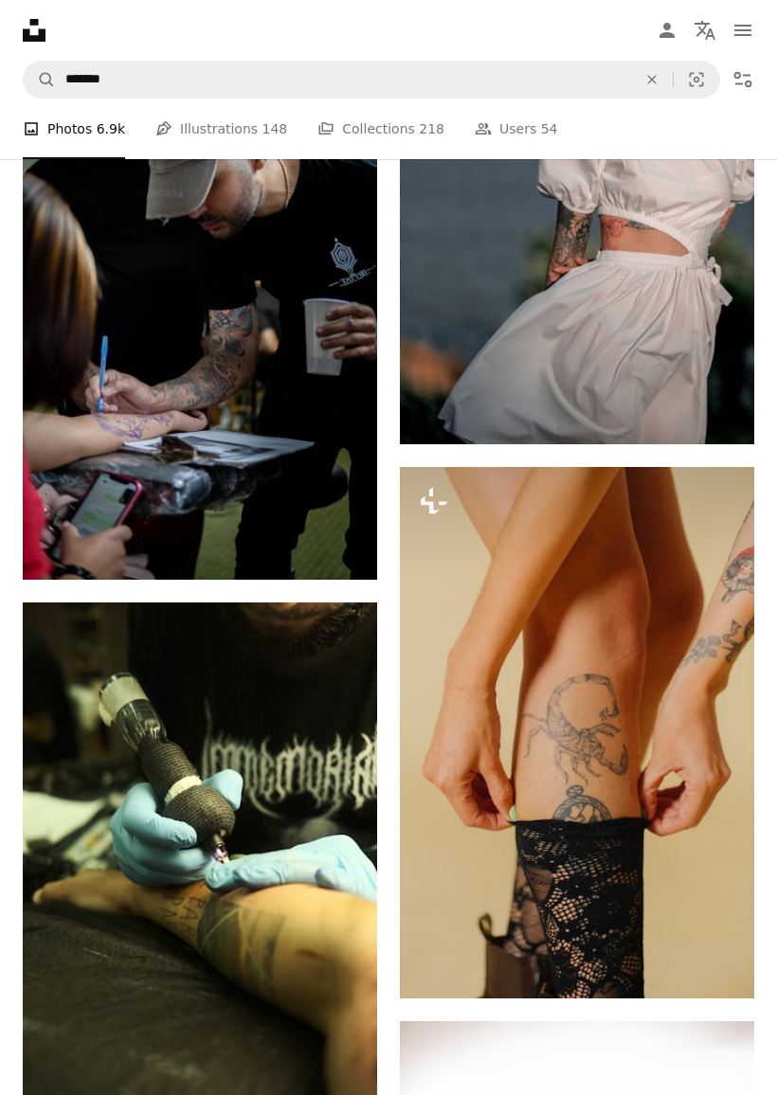
click at [345, 1088] on icon "Arrow pointing down" at bounding box center [339, 1099] width 15 height 23
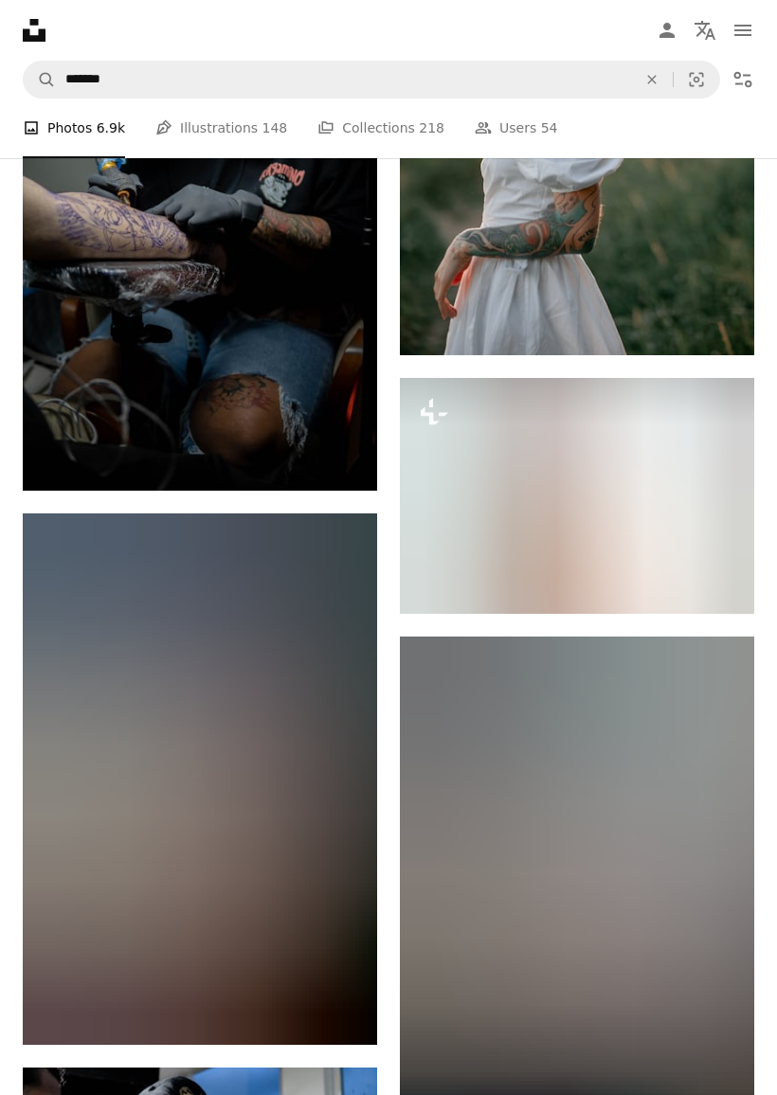
scroll to position [40151, 0]
